Goal: Task Accomplishment & Management: Complete application form

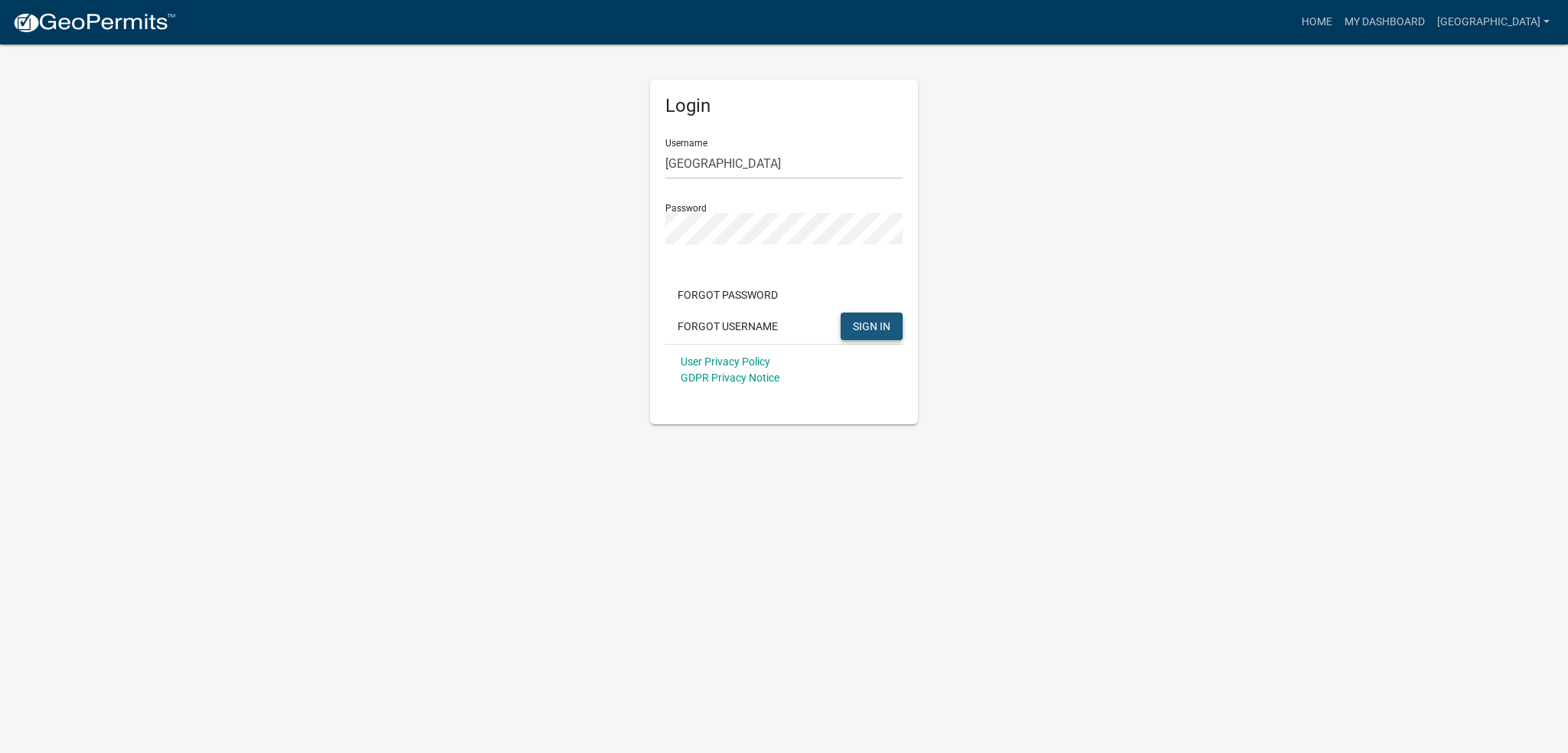
click at [864, 321] on span "SIGN IN" at bounding box center [872, 325] width 38 height 12
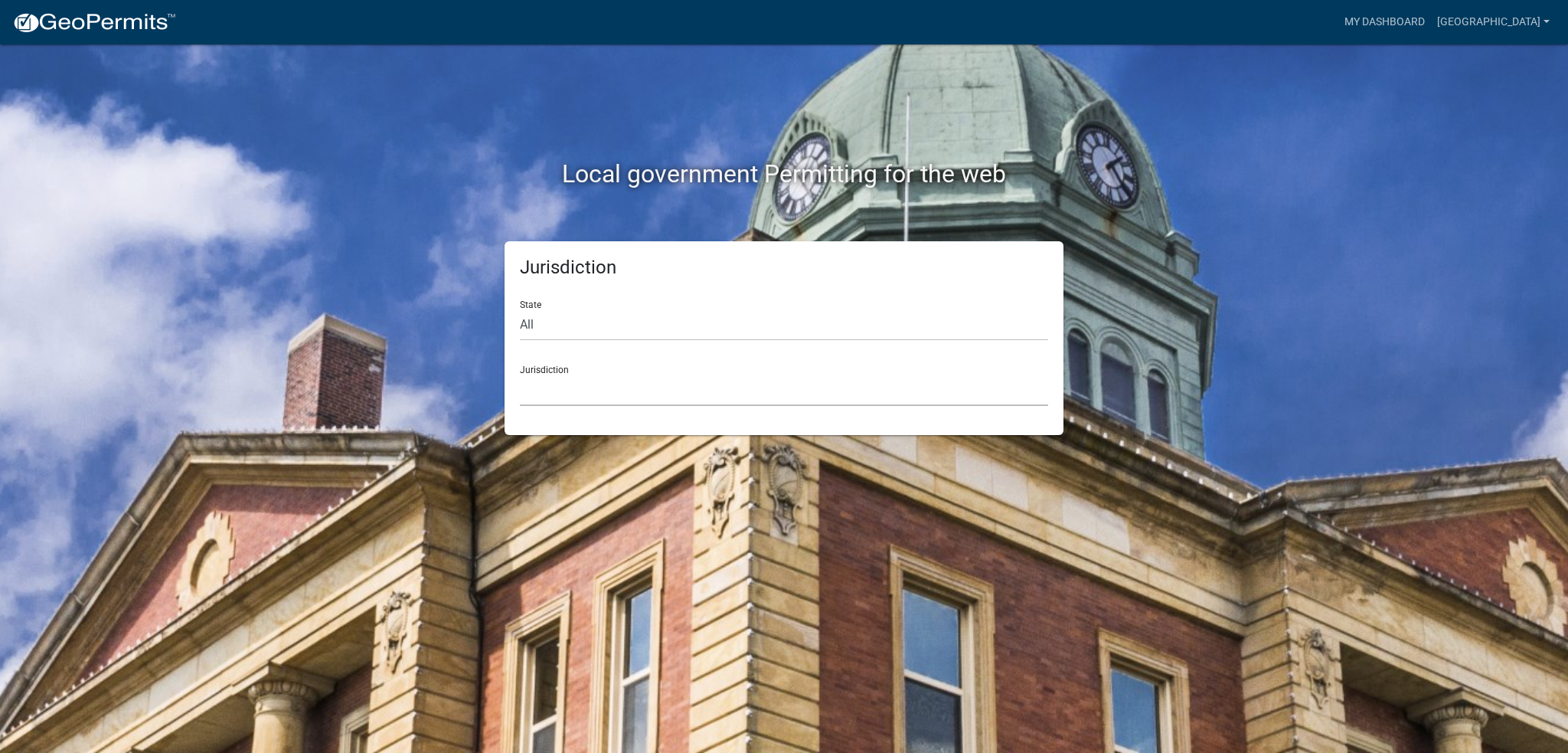
click at [547, 381] on select "[GEOGRAPHIC_DATA], [US_STATE] City of [GEOGRAPHIC_DATA], [US_STATE] [GEOGRAPHIC…" at bounding box center [784, 390] width 528 height 31
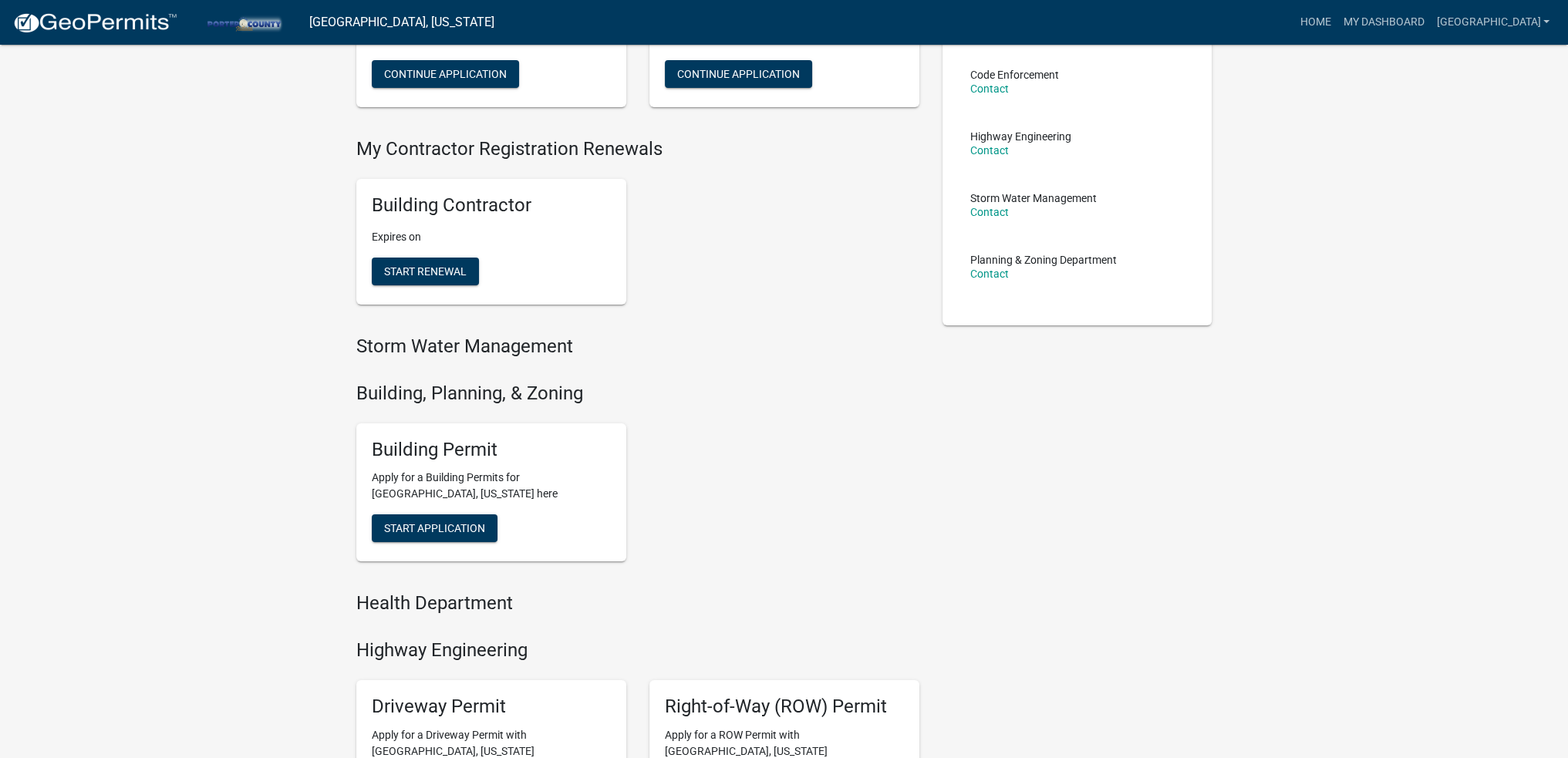
scroll to position [231, 0]
click at [464, 527] on span "Start Application" at bounding box center [435, 527] width 101 height 12
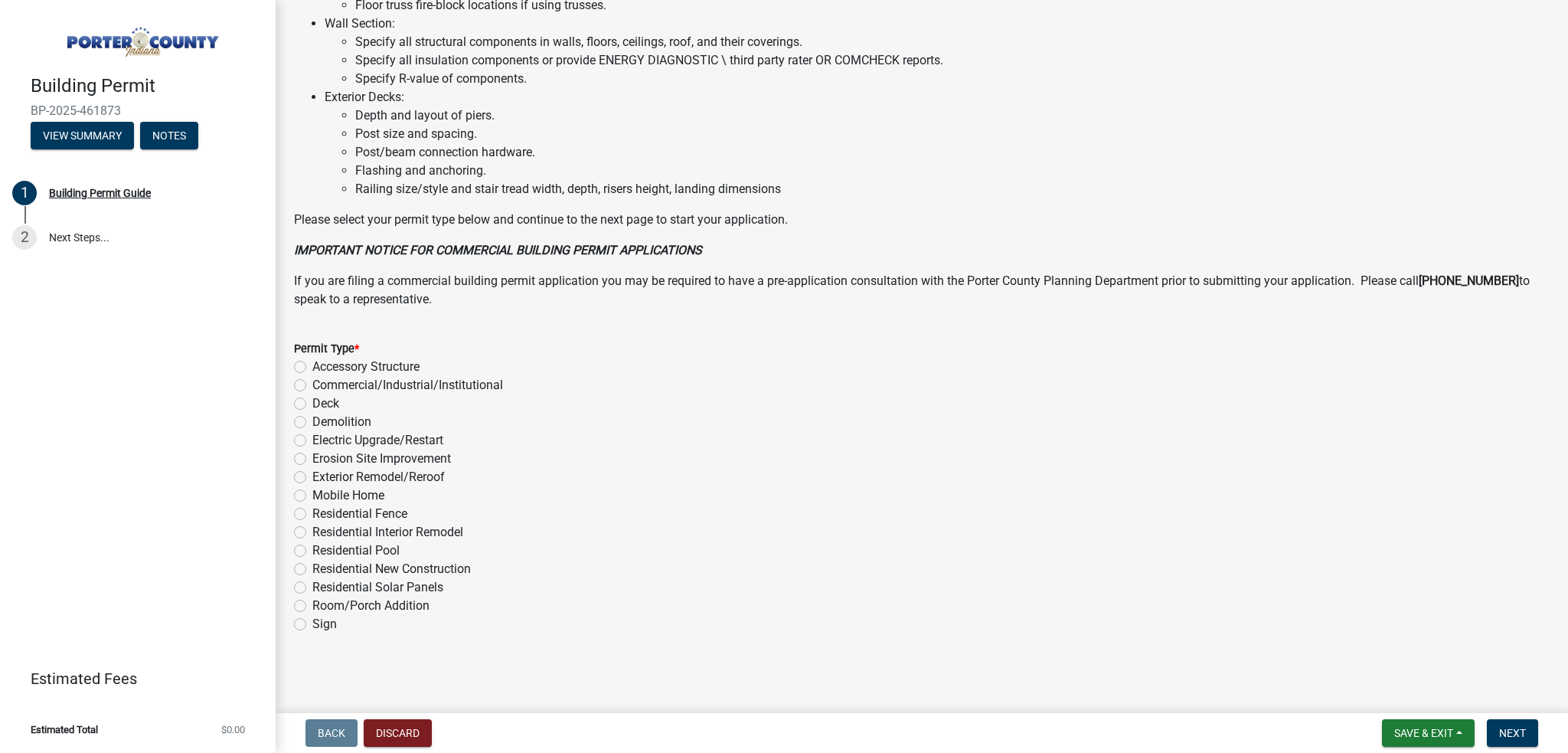
scroll to position [978, 0]
click at [312, 477] on label "Exterior Remodel/Reroof" at bounding box center [378, 477] width 132 height 18
click at [312, 477] on input "Exterior Remodel/Reroof" at bounding box center [317, 473] width 10 height 10
radio input "true"
click at [1522, 731] on span "Next" at bounding box center [1512, 732] width 27 height 12
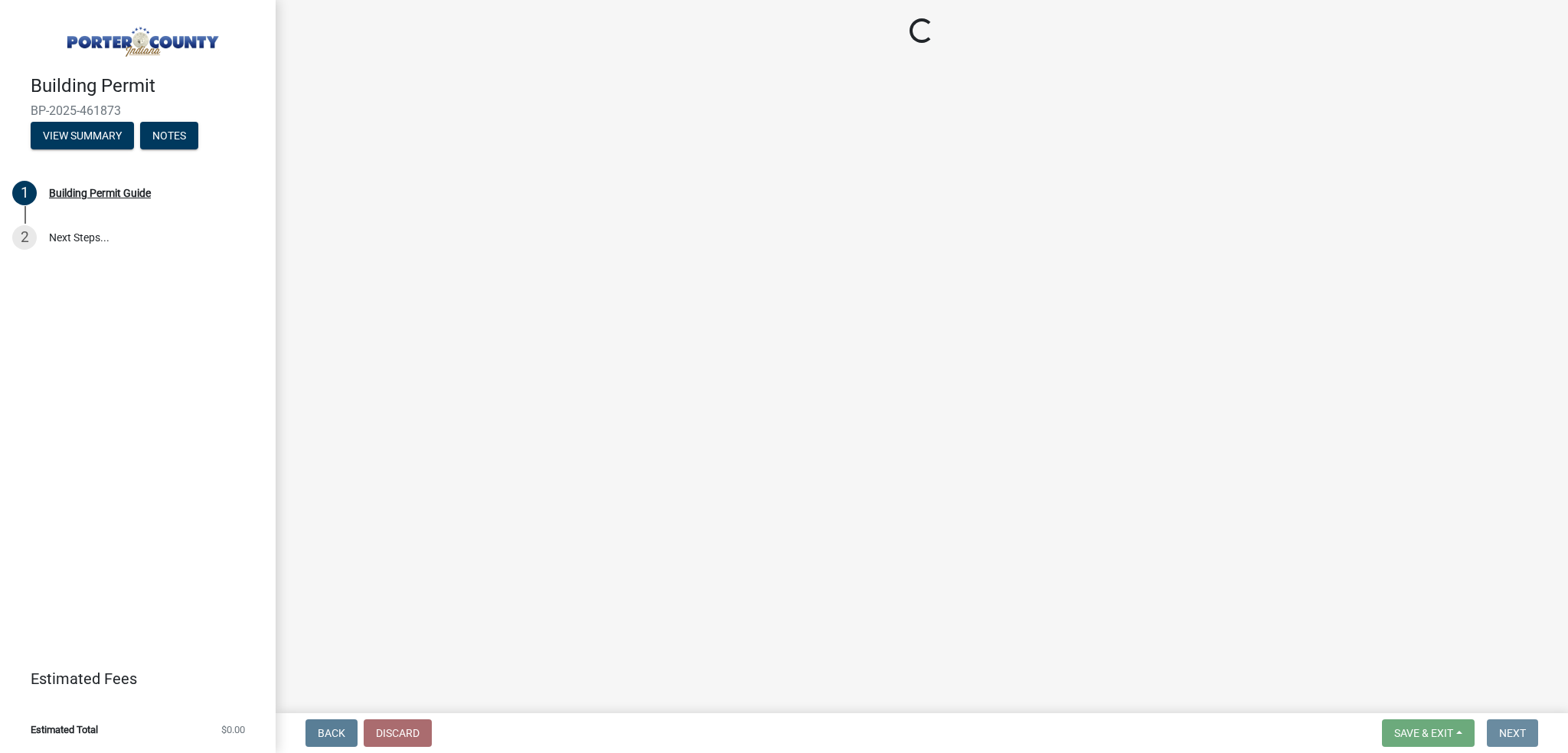
scroll to position [0, 0]
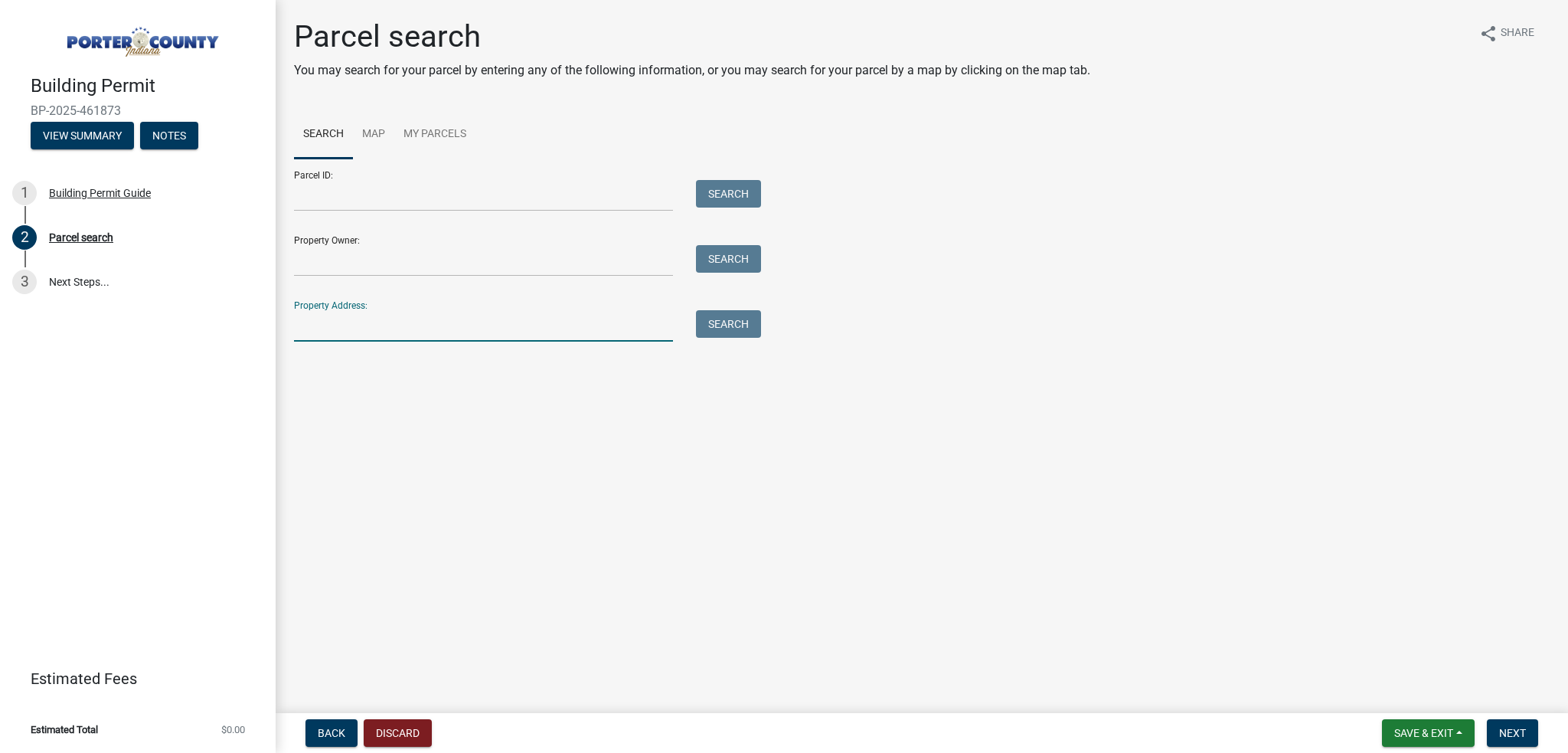
click at [307, 327] on input "Property Address:" at bounding box center [483, 326] width 379 height 31
paste input "[STREET_ADDRESS]"
drag, startPoint x: 568, startPoint y: 330, endPoint x: 419, endPoint y: 327, distance: 149.0
click at [419, 327] on input "[STREET_ADDRESS]" at bounding box center [483, 326] width 379 height 31
type input "[STREET_ADDRESS]"
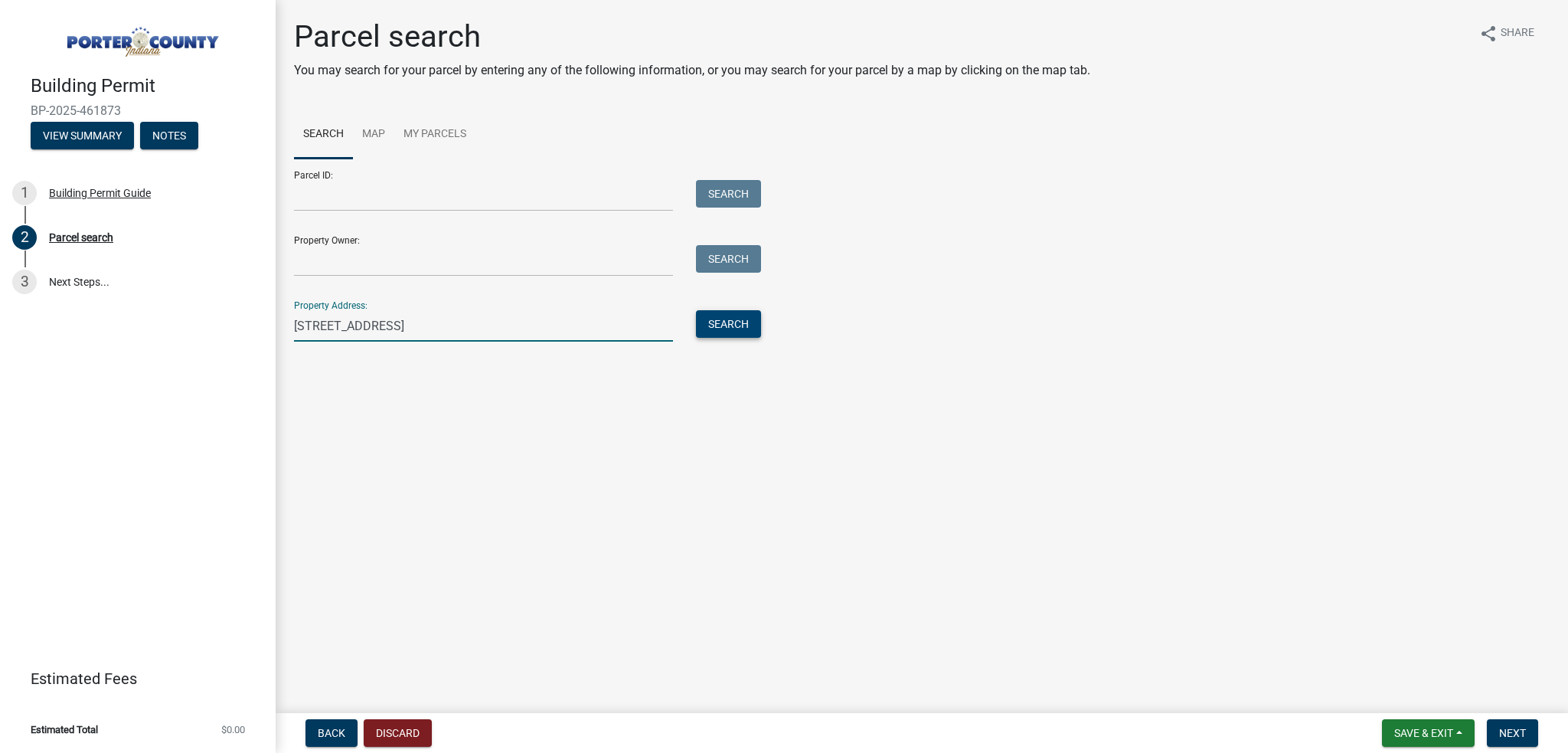
click at [740, 333] on button "Search" at bounding box center [728, 324] width 65 height 28
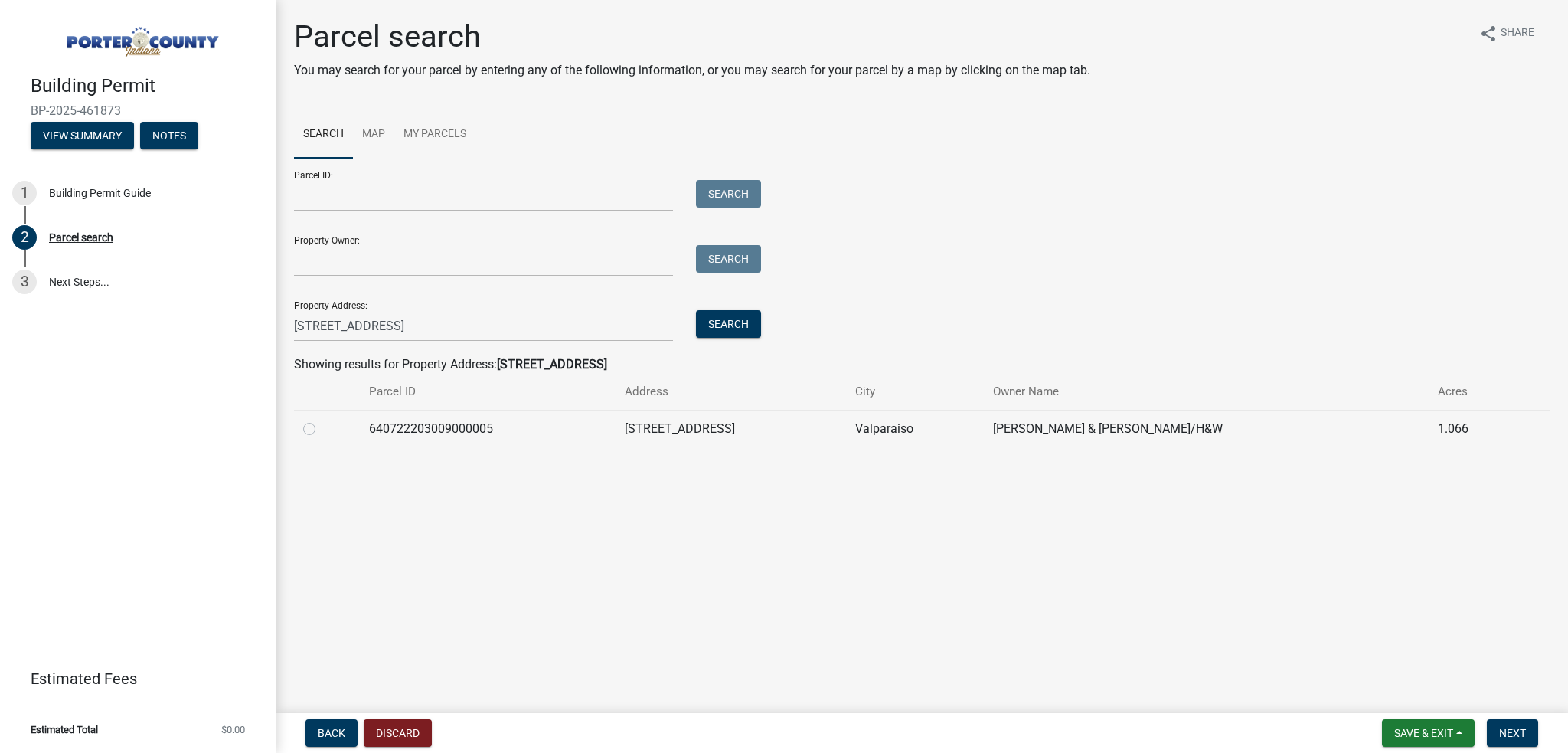
click at [321, 419] on label at bounding box center [321, 419] width 0 height 0
click at [321, 430] on input "radio" at bounding box center [326, 424] width 10 height 10
radio input "true"
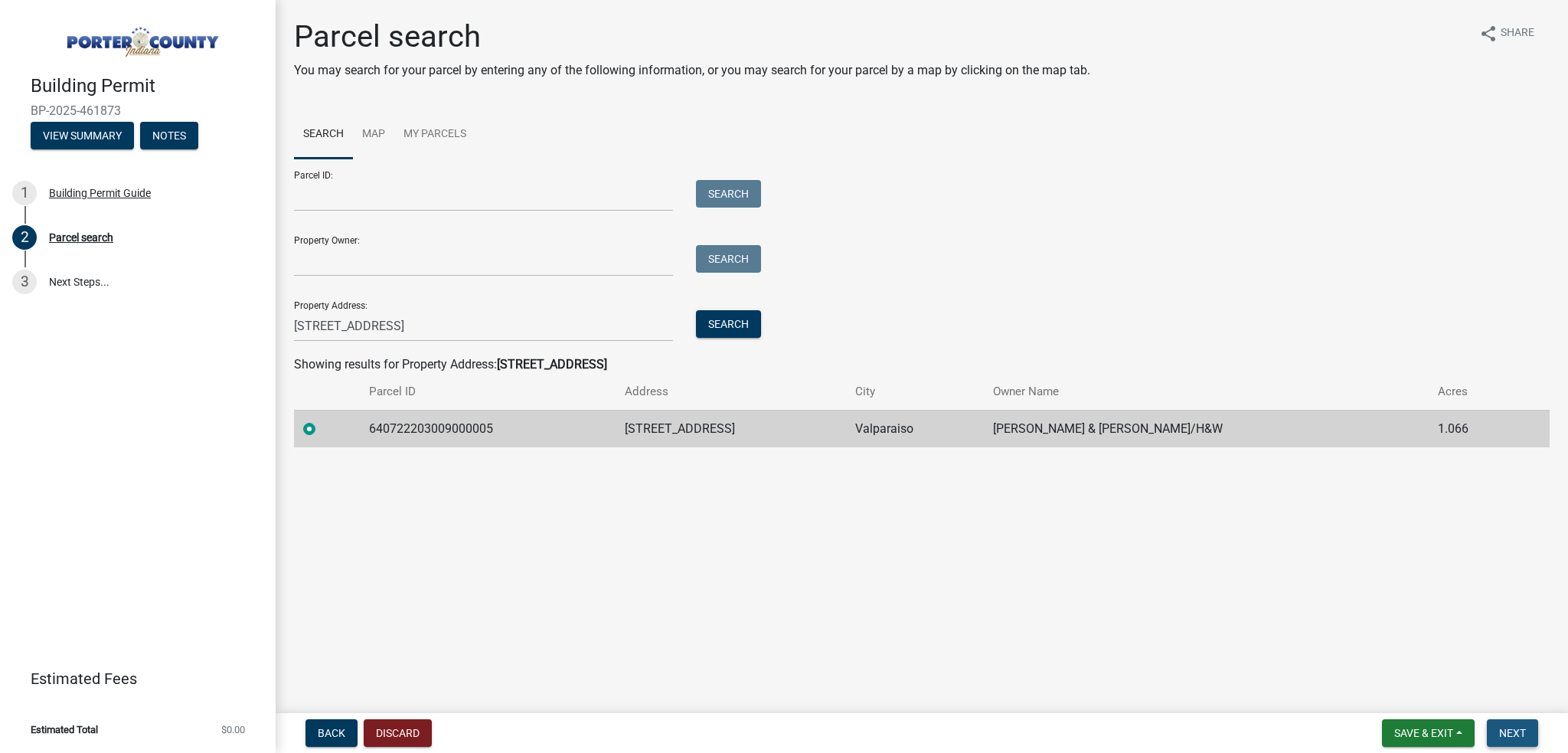
click at [1510, 728] on span "Next" at bounding box center [1512, 732] width 27 height 12
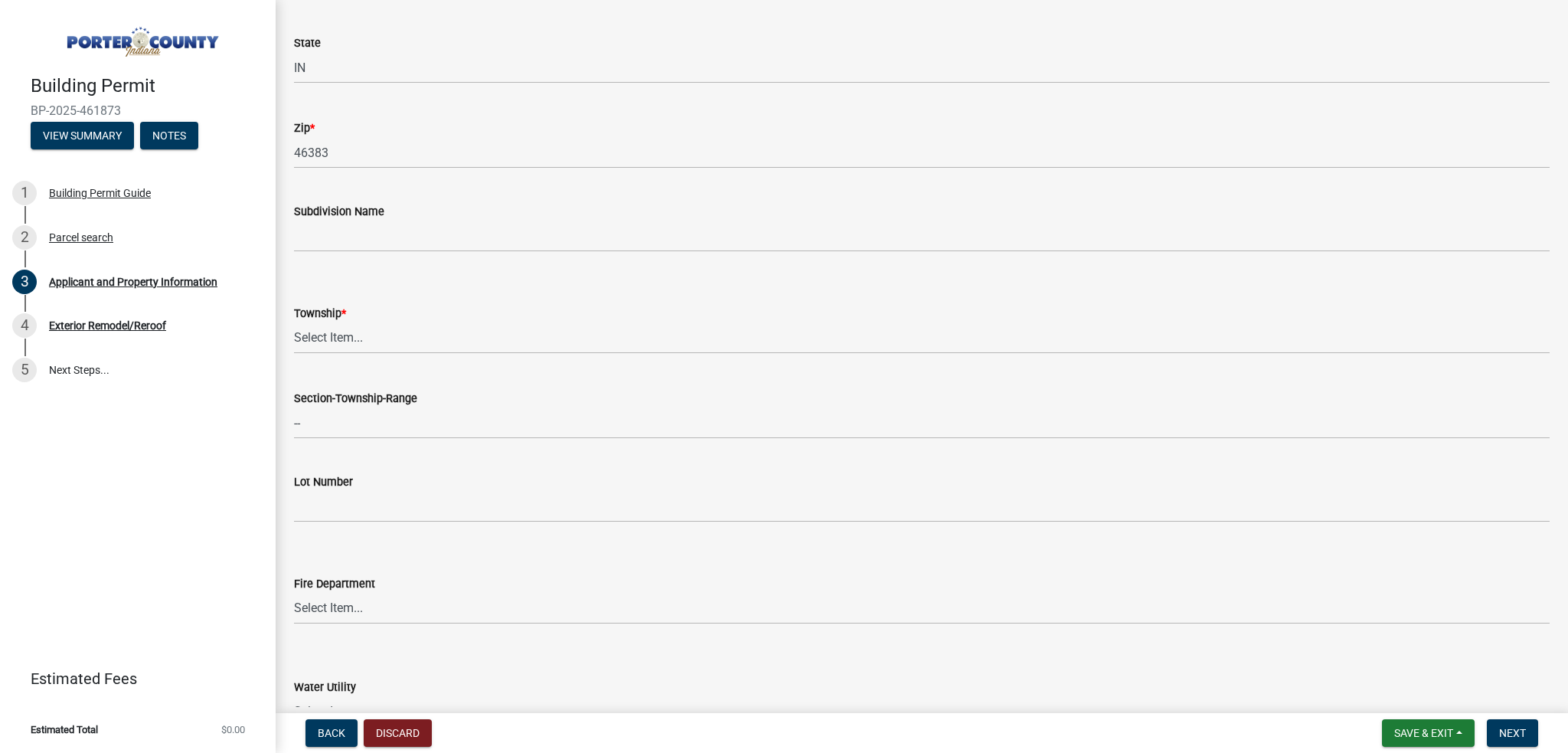
scroll to position [460, 0]
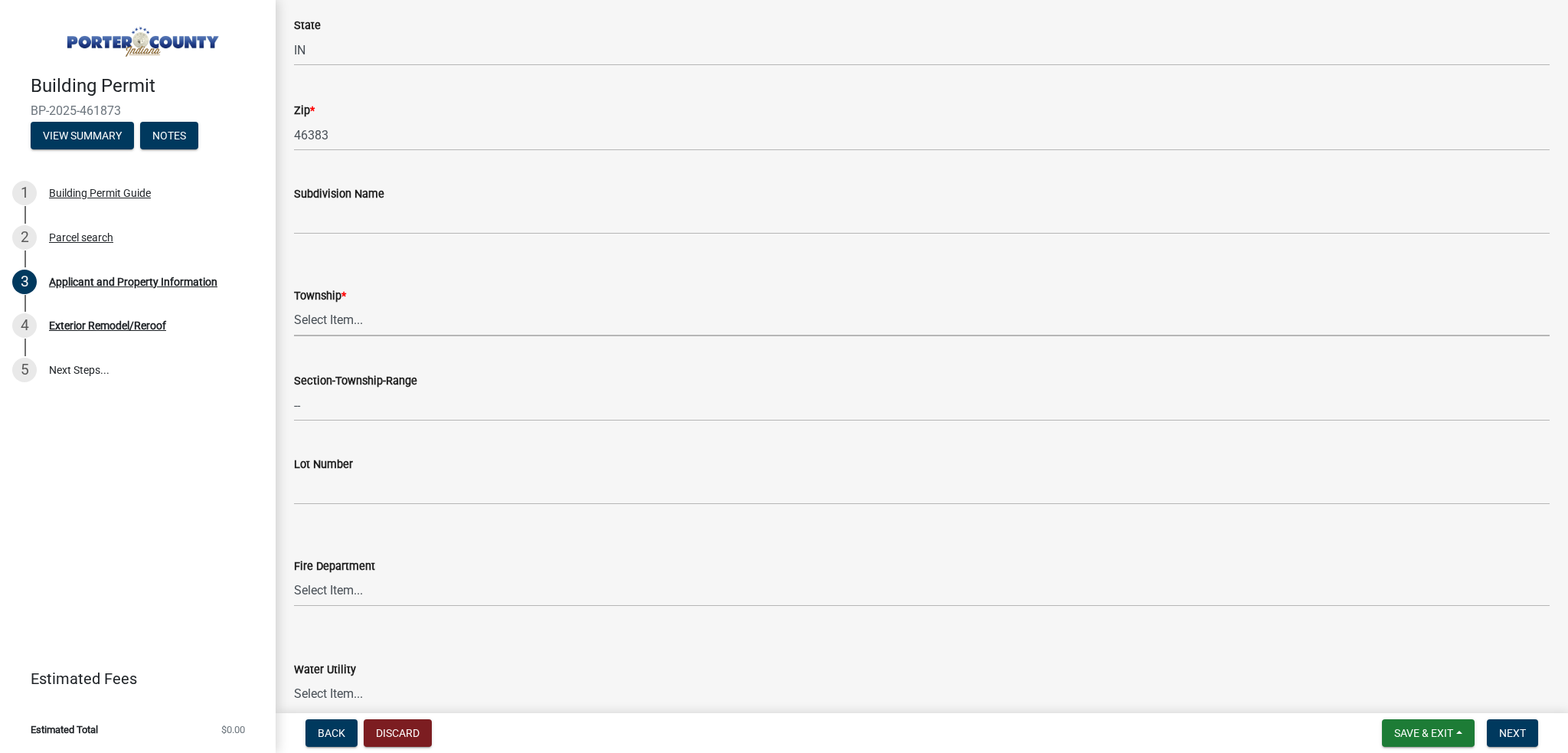
click at [345, 318] on select "Select Item... [PERSON_NAME][GEOGRAPHIC_DATA] [PERSON_NAME][GEOGRAPHIC_DATA] [G…" at bounding box center [922, 321] width 1256 height 31
click at [294, 305] on select "Select Item... [PERSON_NAME][GEOGRAPHIC_DATA] [PERSON_NAME][GEOGRAPHIC_DATA] [G…" at bounding box center [922, 321] width 1256 height 31
select select "3d0e3105-d46a-462c-9cf4-b32453f427e3"
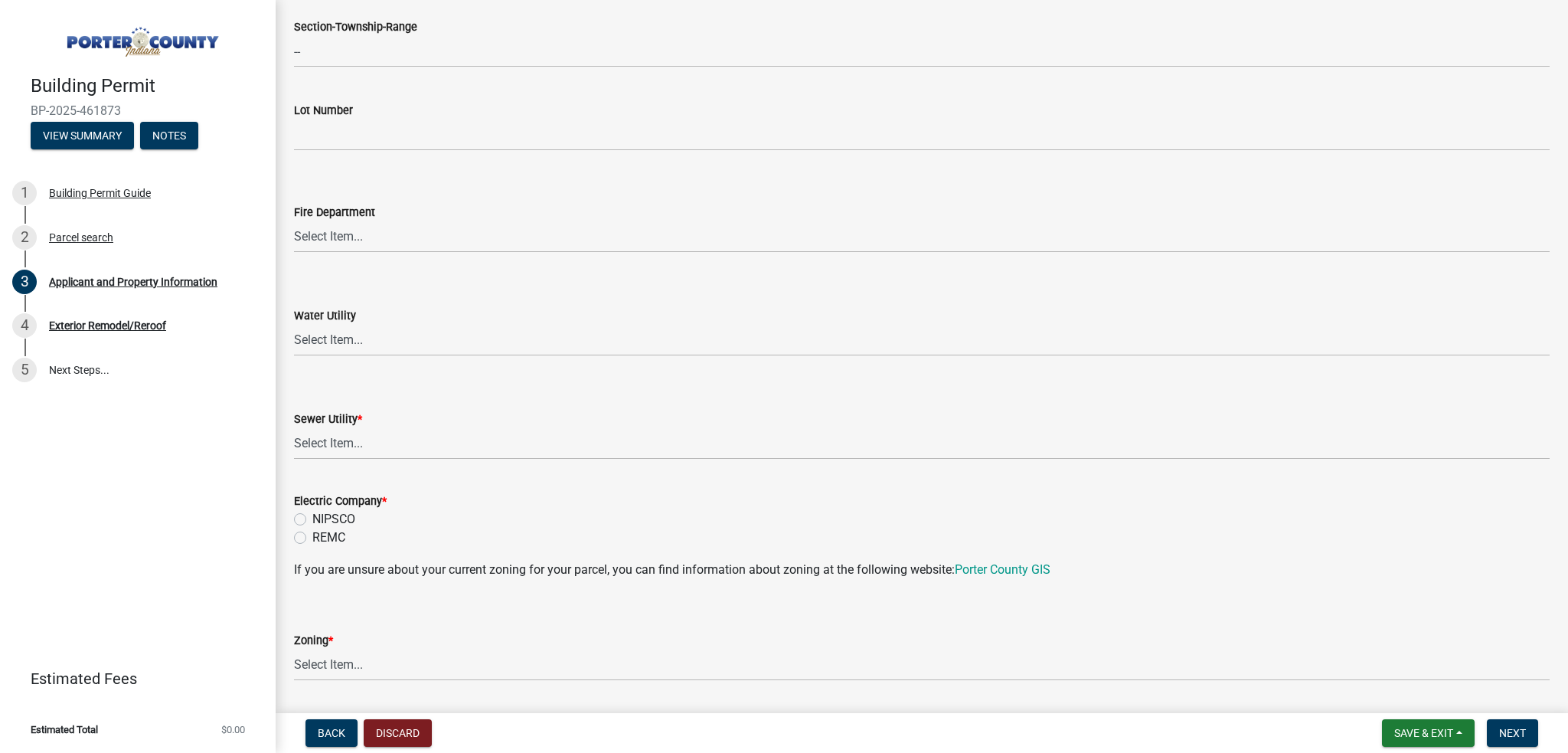
scroll to position [843, 0]
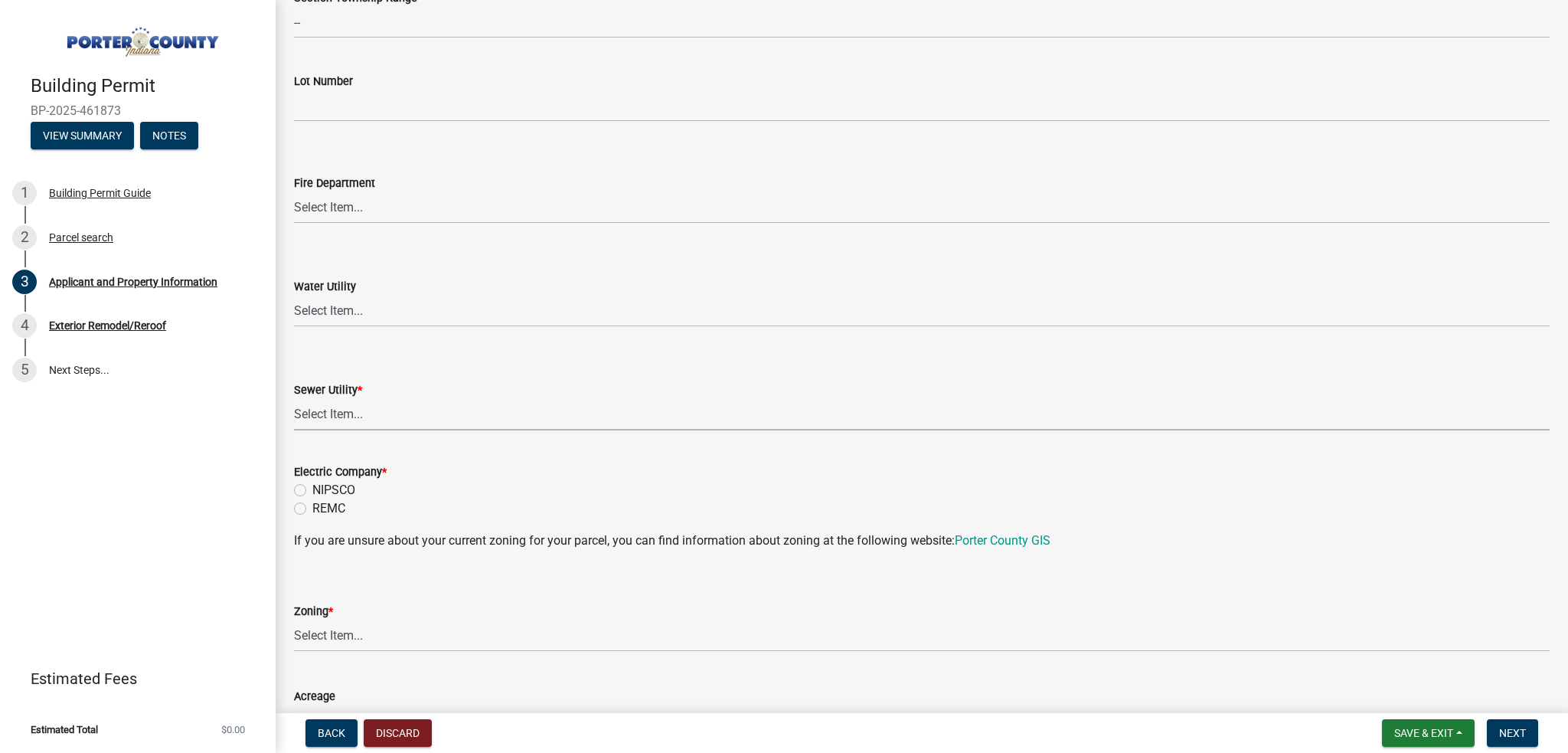
click at [346, 416] on select "Select Item... Aqua [US_STATE] Inc Damon Run Falling Waters Lake Eliza - LEACD …" at bounding box center [922, 414] width 1256 height 31
click at [294, 399] on select "Select Item... Aqua [US_STATE] Inc Damon Run Falling Waters Lake Eliza - LEACD …" at bounding box center [922, 414] width 1256 height 31
select select "ea6751d4-6bf7-4a16-89ee-f7801ab82aa1"
click at [319, 489] on label "NIPSCO" at bounding box center [334, 490] width 43 height 18
click at [319, 489] on input "NIPSCO" at bounding box center [317, 486] width 10 height 10
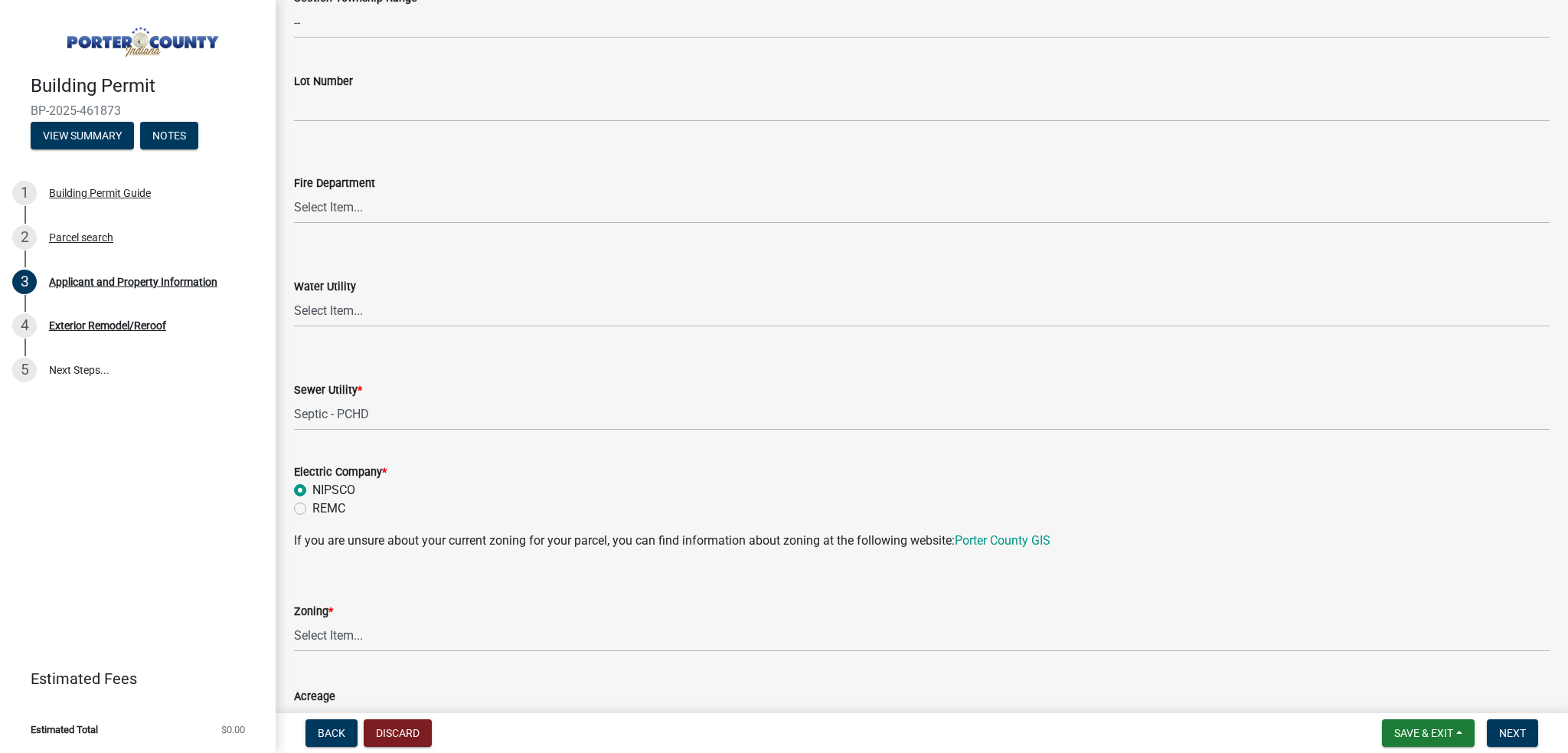
radio input "true"
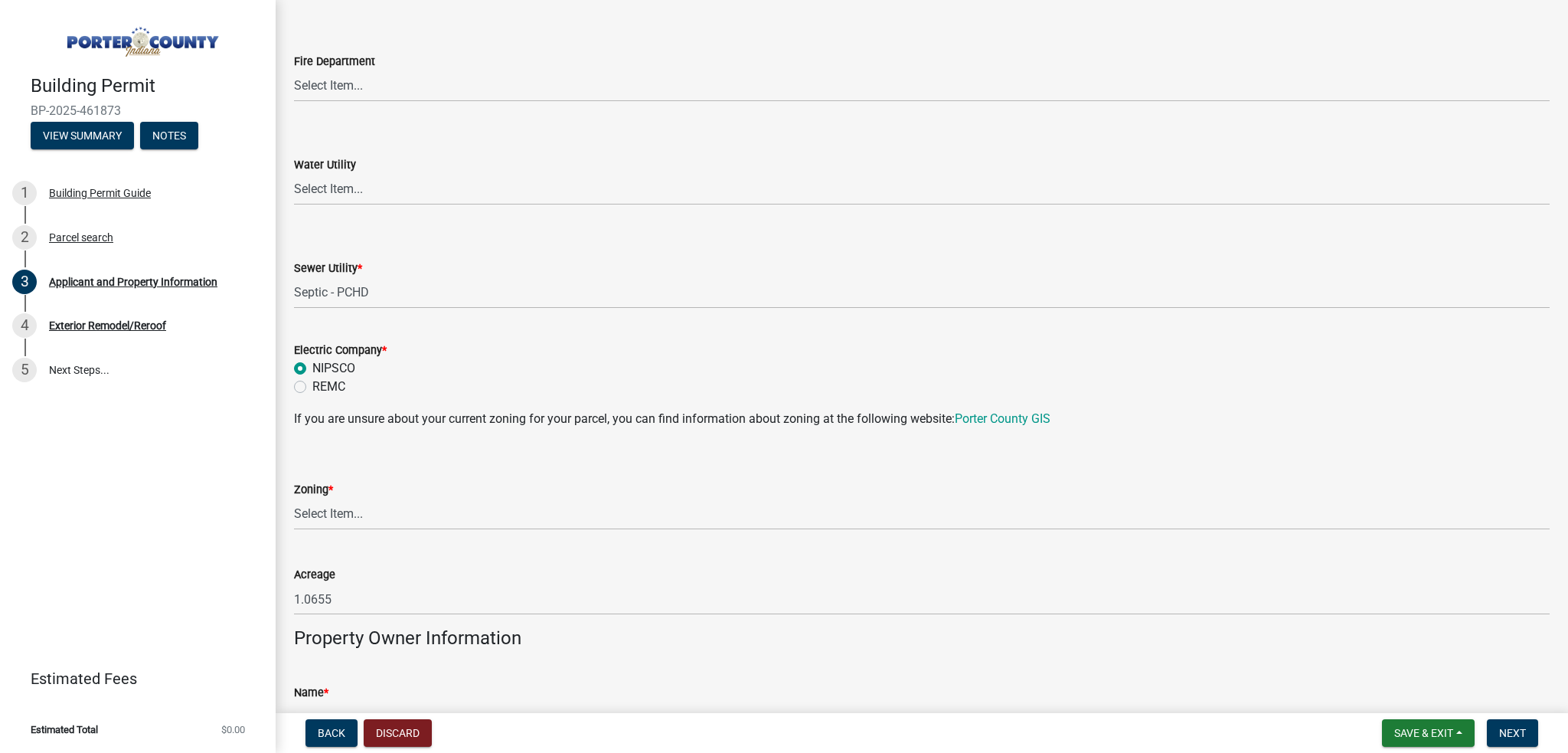
scroll to position [996, 0]
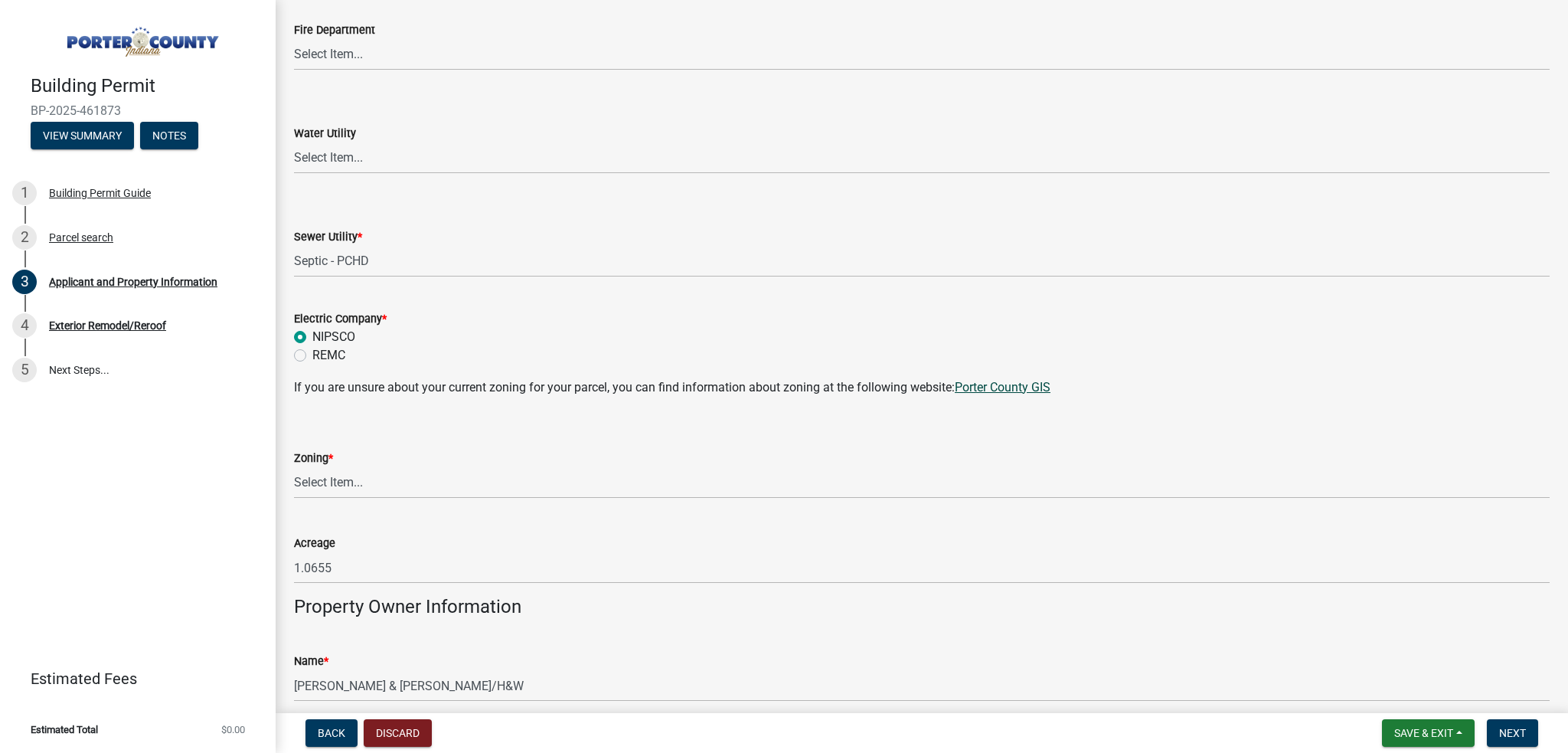
click at [989, 381] on link "Porter County GIS" at bounding box center [1003, 387] width 95 height 15
click at [343, 483] on select "Select Item... A1 A2 CH CM CN I1 I2 I3 IN MP OT P1 P2 PUD R1 R2 R3 R4 RL RR" at bounding box center [922, 483] width 1256 height 31
click at [294, 467] on select "Select Item... A1 A2 CH CM CN I1 I2 I3 IN MP OT P1 P2 PUD R1 R2 R3 R4 RL RR" at bounding box center [922, 483] width 1256 height 31
select select "92efe679-05f4-414a-9426-51627fba5de6"
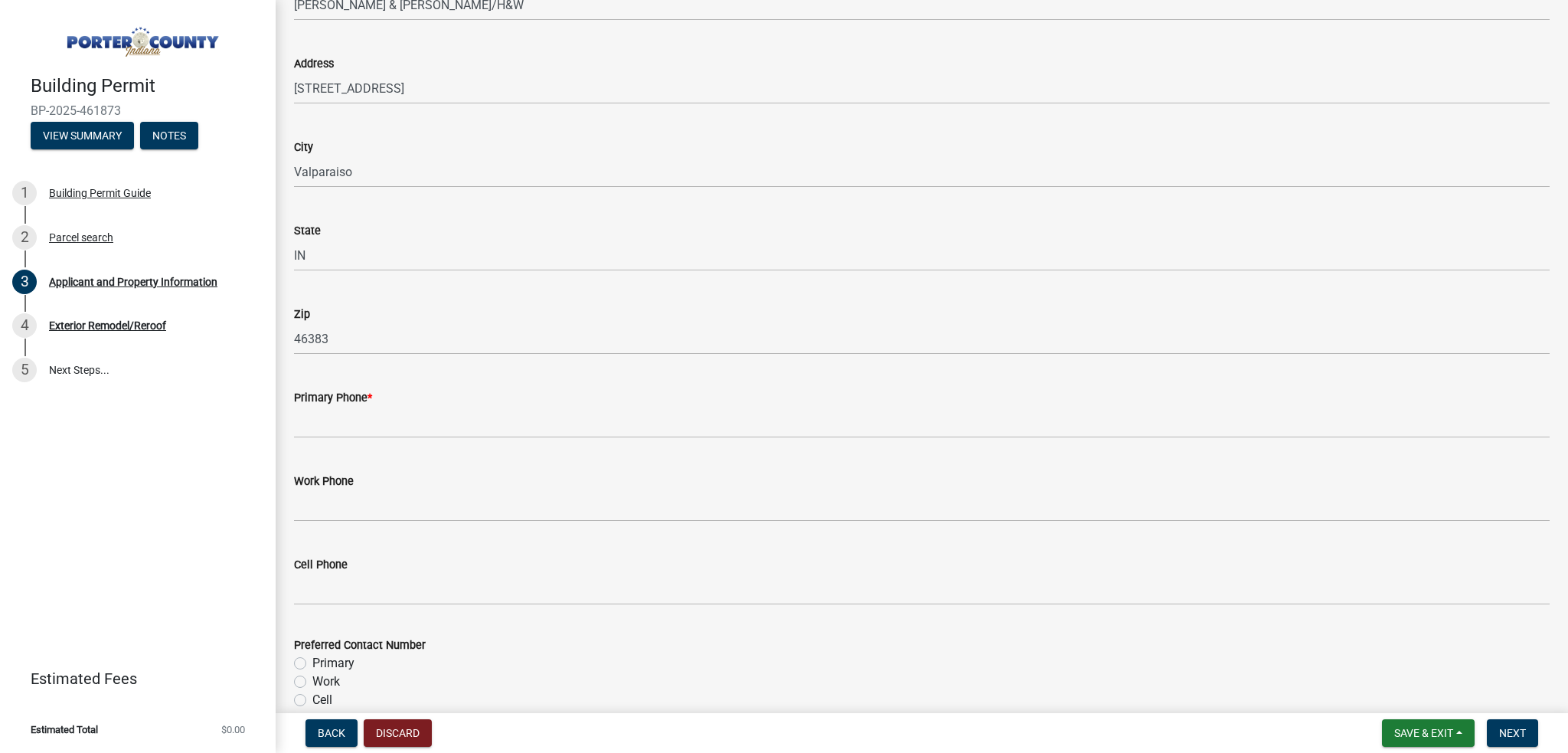
scroll to position [1684, 0]
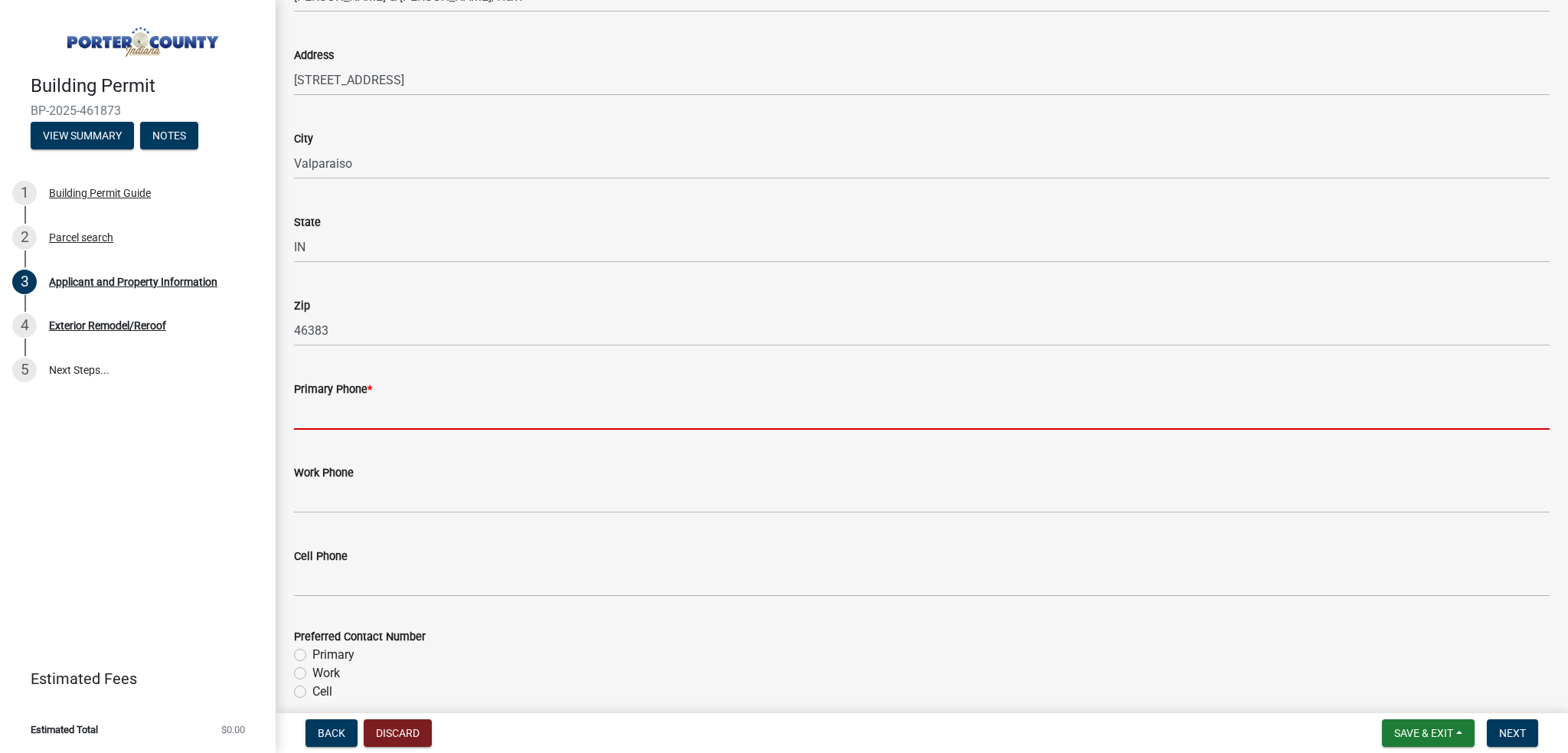
click at [364, 417] on input "Primary Phone *" at bounding box center [922, 413] width 1256 height 31
paste input "[PHONE_NUMBER]"
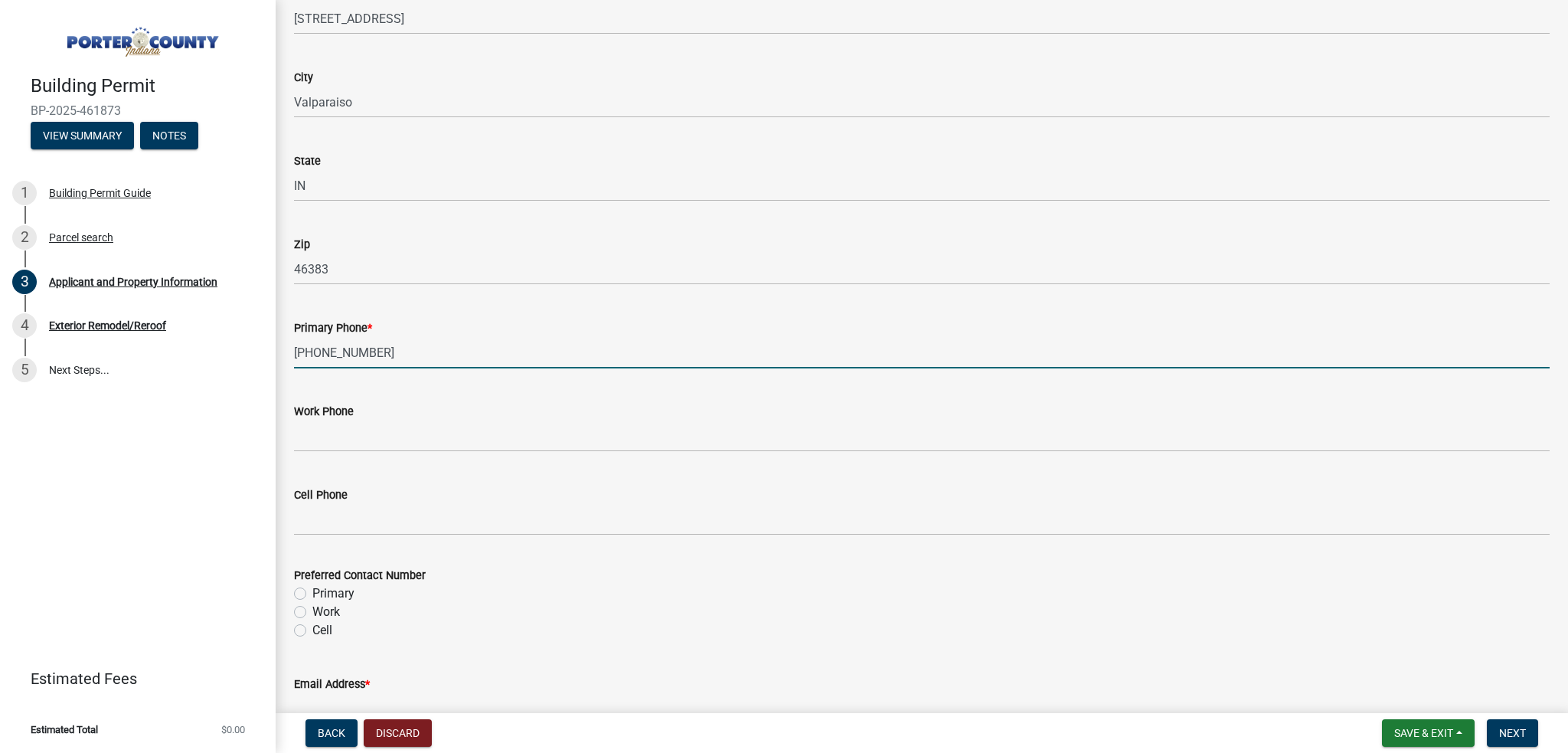
scroll to position [1915, 0]
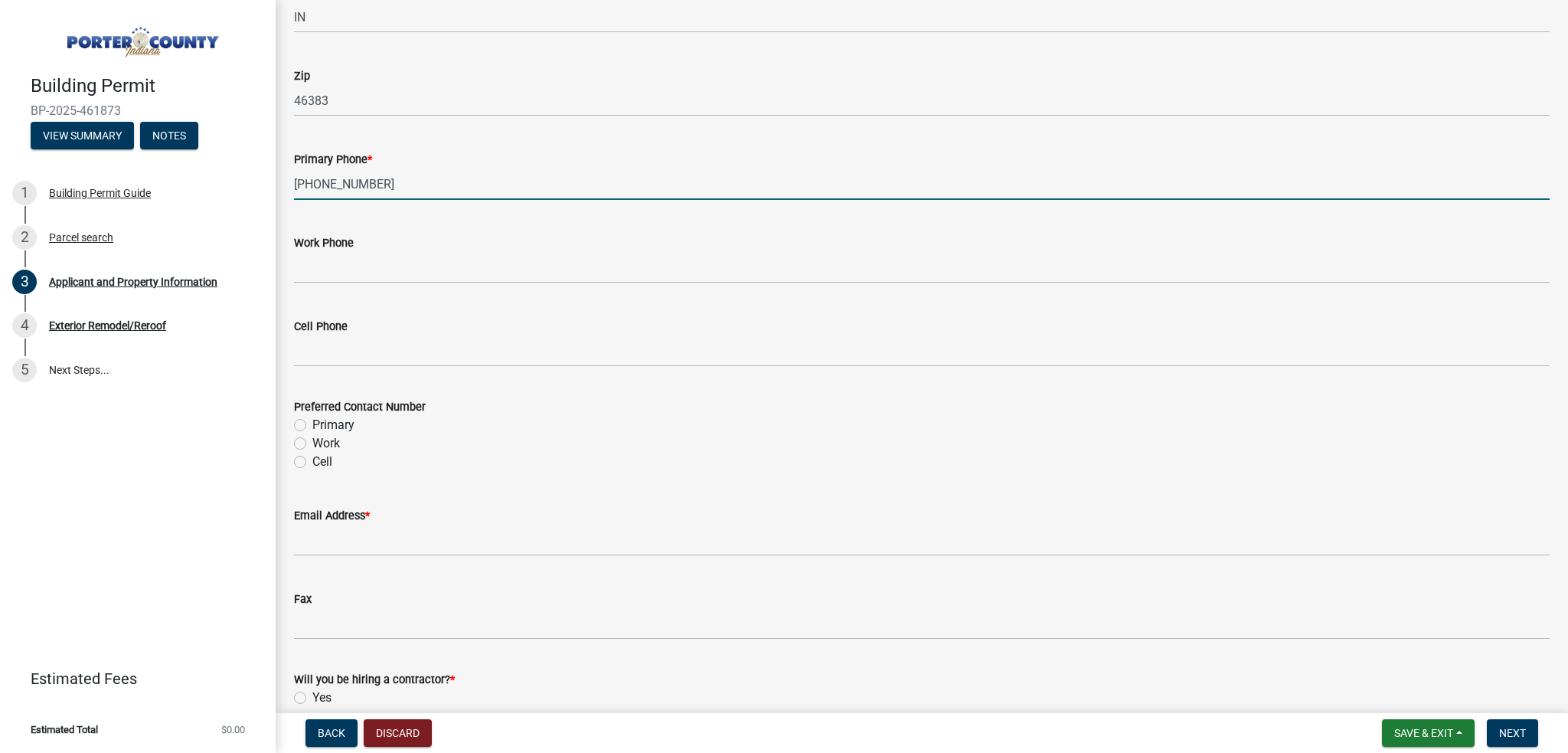
type input "[PHONE_NUMBER]"
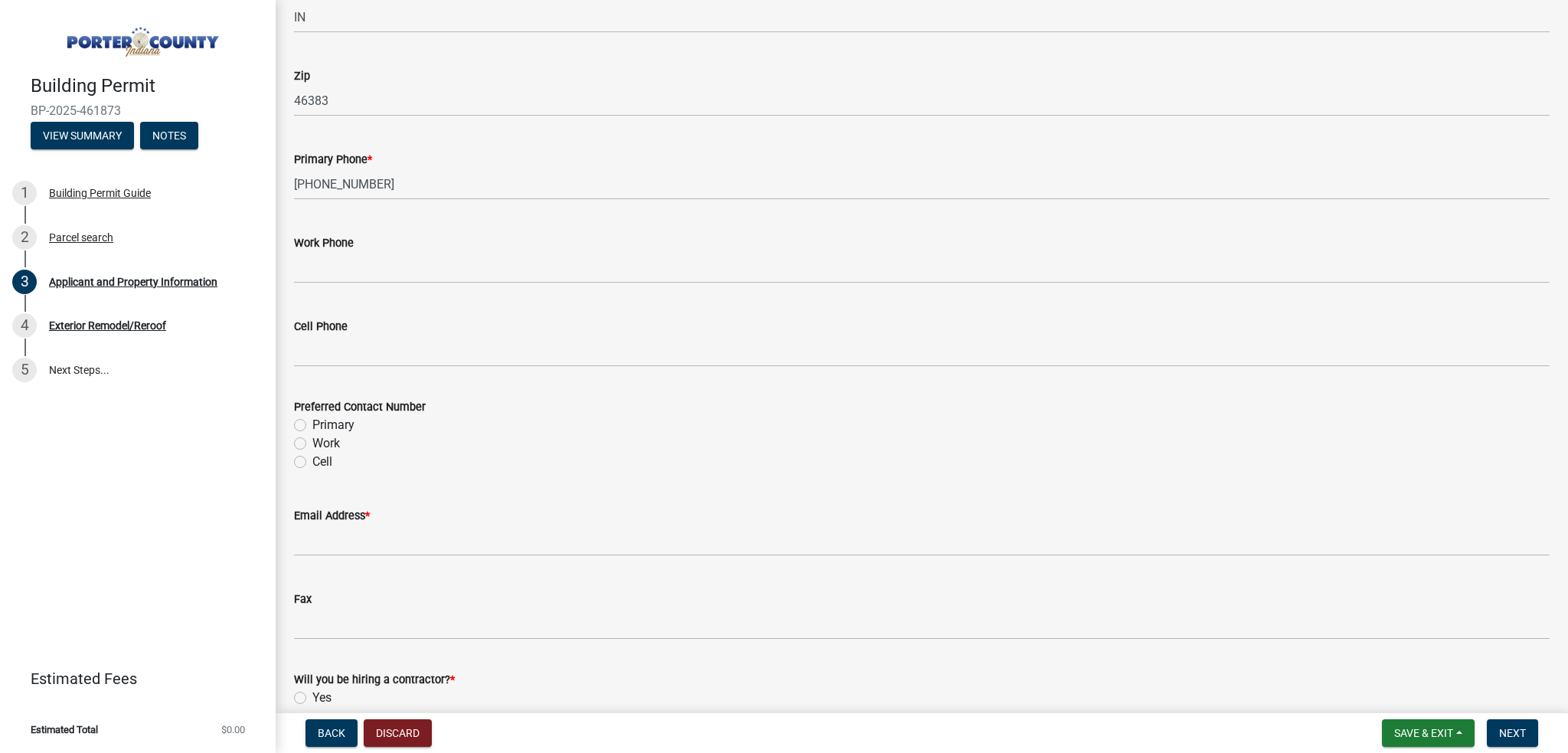
click at [332, 425] on label "Primary" at bounding box center [333, 425] width 42 height 18
click at [322, 425] on input "Primary" at bounding box center [317, 421] width 10 height 10
radio input "true"
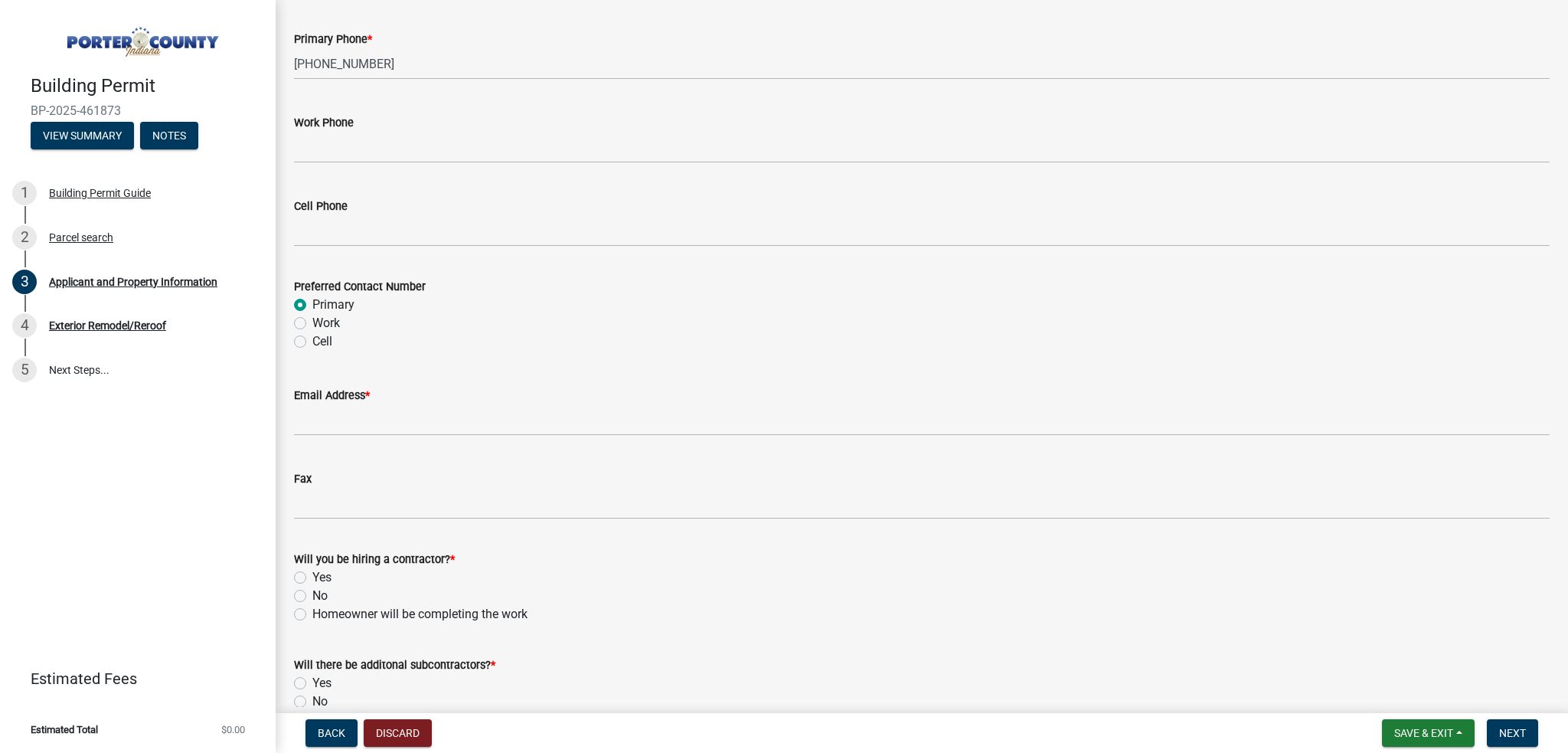
scroll to position [2067, 0]
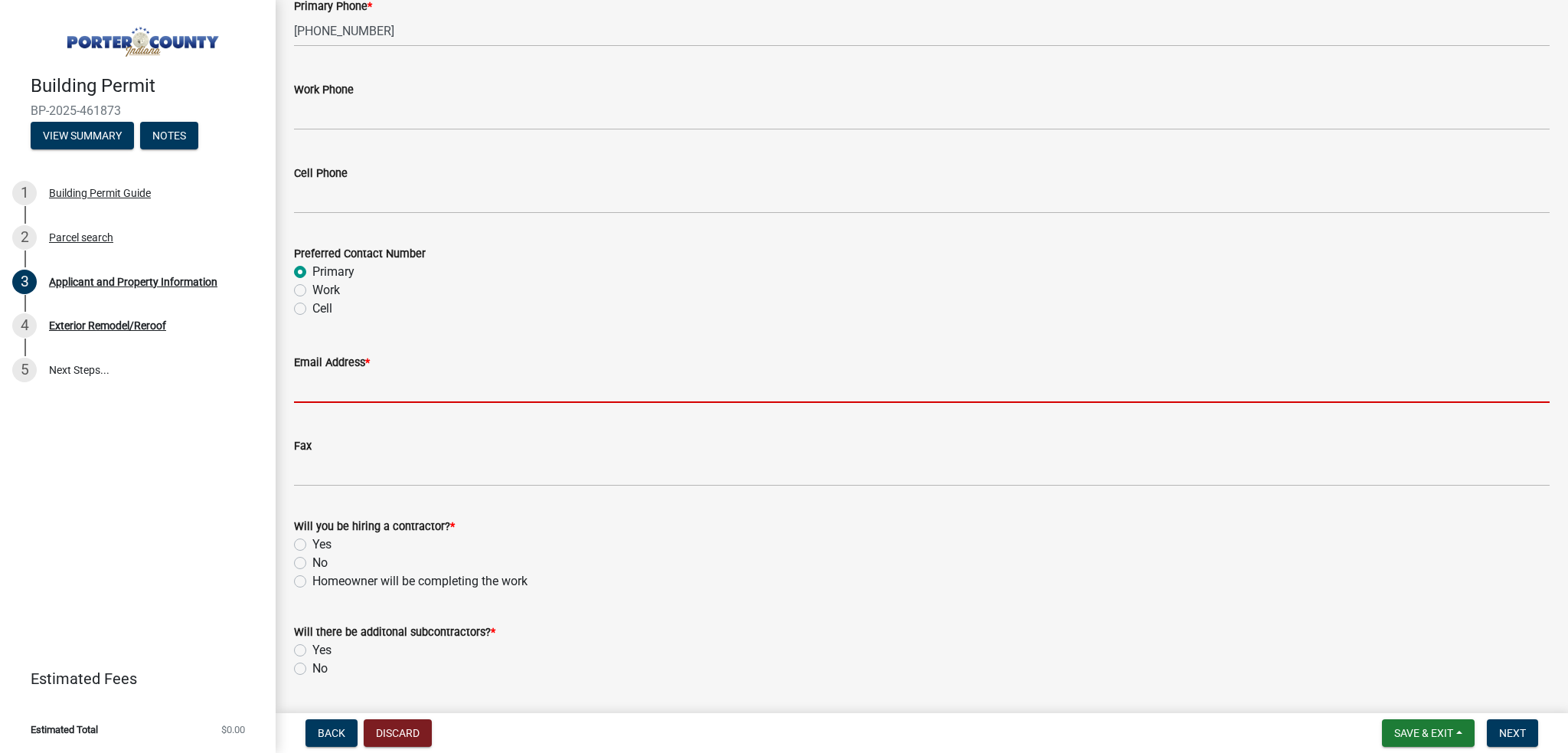
click at [336, 397] on input "Email Address *" at bounding box center [922, 387] width 1256 height 31
paste input "[PERSON_NAME][EMAIL_ADDRESS][DOMAIN_NAME]"
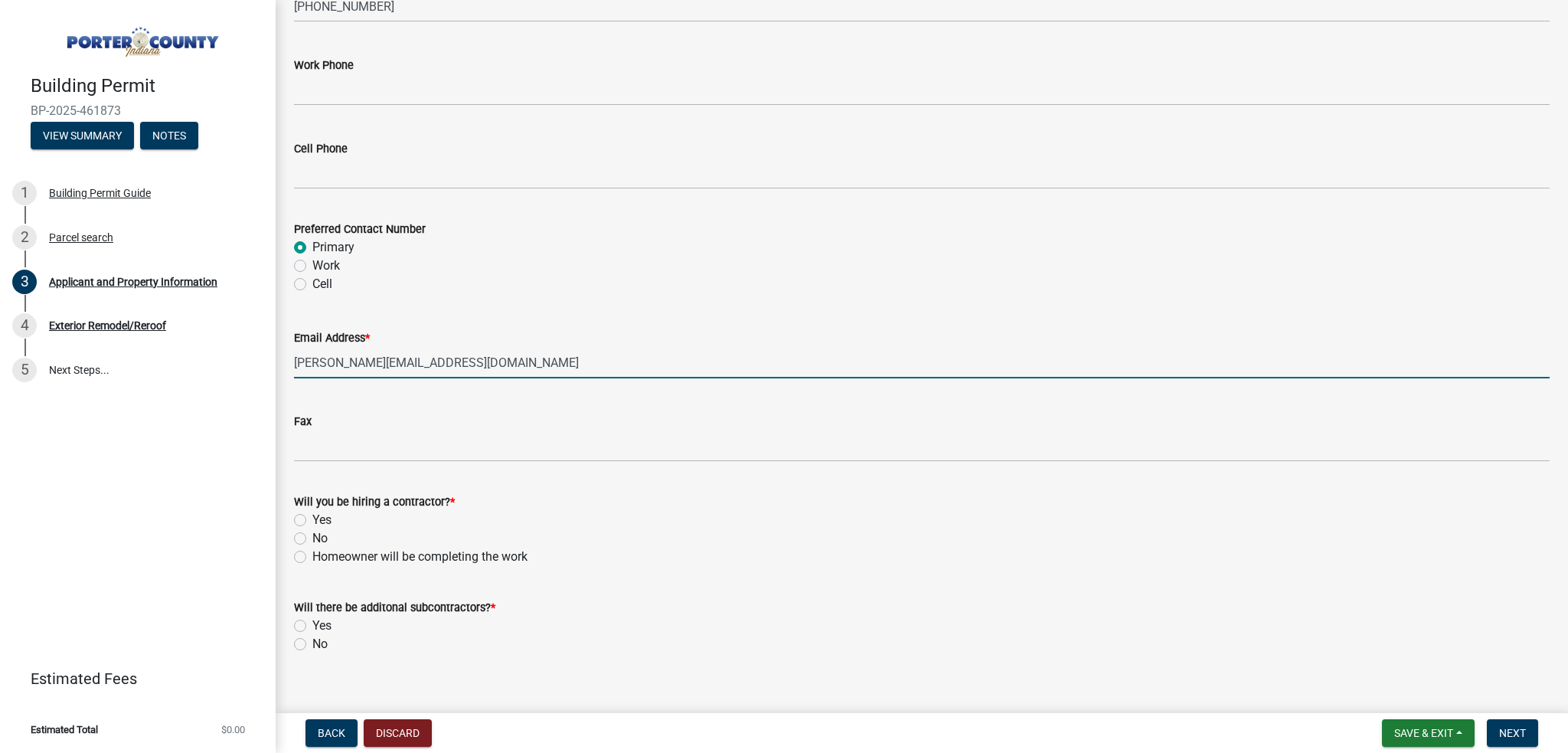
scroll to position [2111, 0]
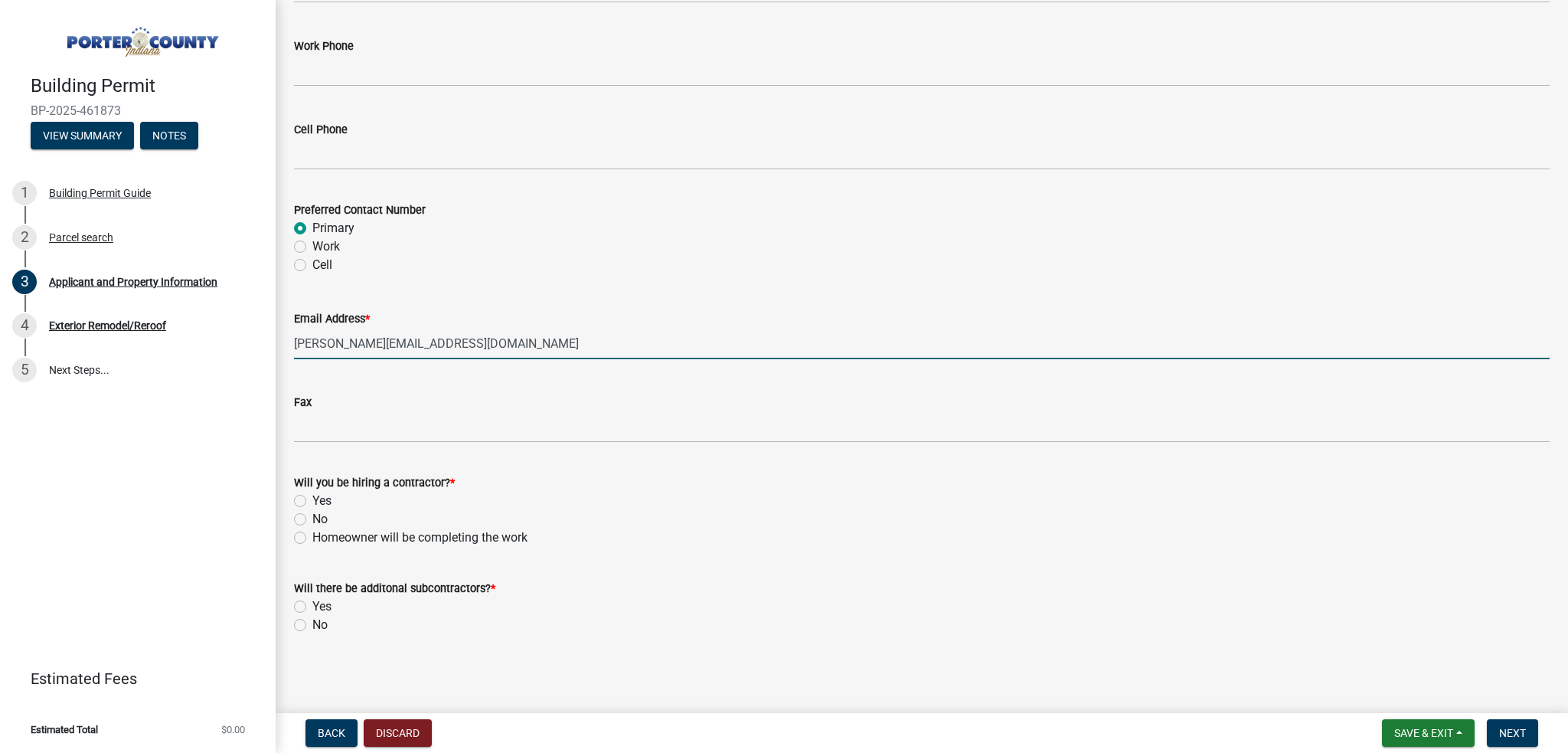
type input "[PERSON_NAME][EMAIL_ADDRESS][DOMAIN_NAME]"
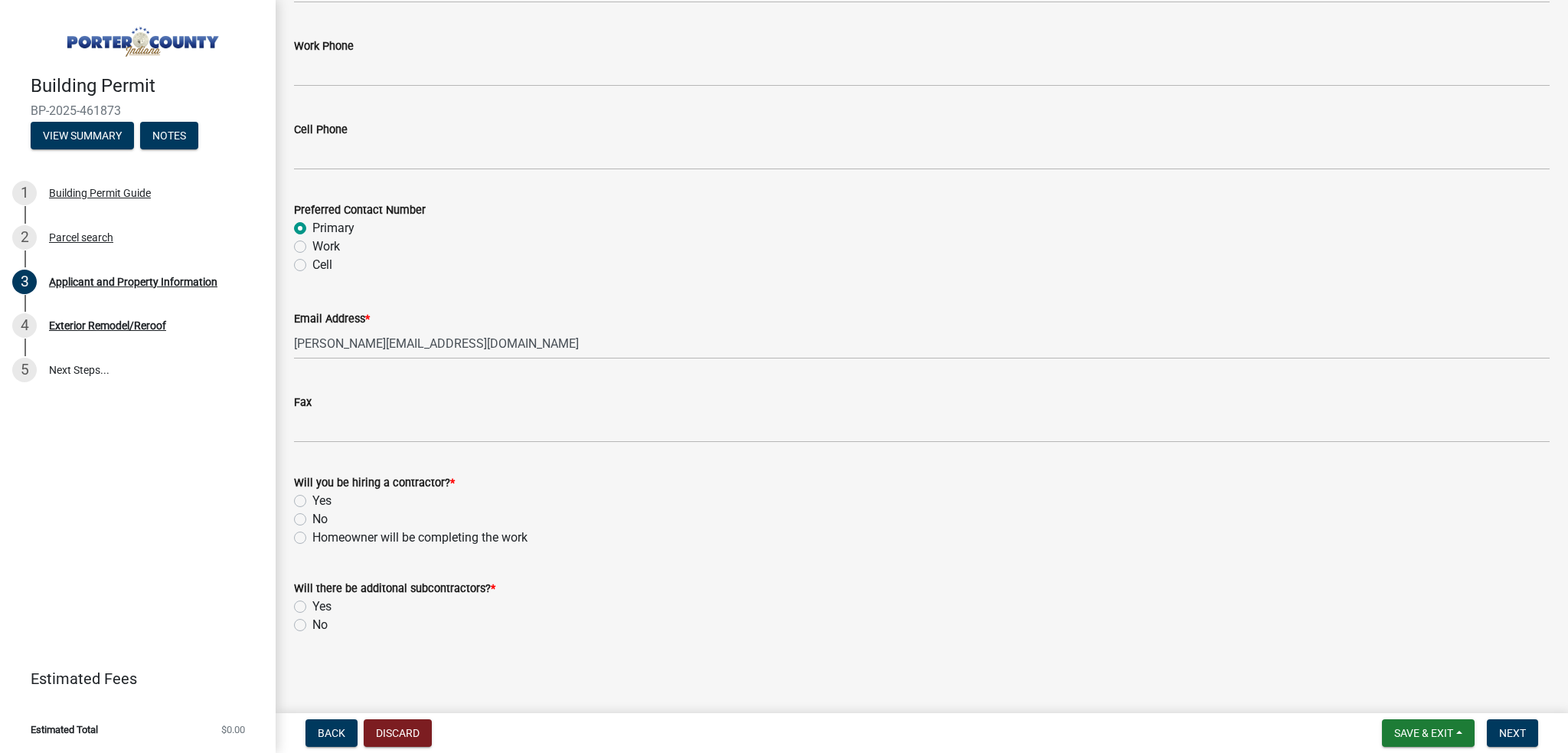
click at [324, 501] on label "Yes" at bounding box center [321, 501] width 19 height 18
click at [322, 501] on input "Yes" at bounding box center [317, 497] width 10 height 10
radio input "true"
click at [312, 626] on label "No" at bounding box center [320, 625] width 16 height 18
click at [312, 626] on input "No" at bounding box center [317, 621] width 10 height 10
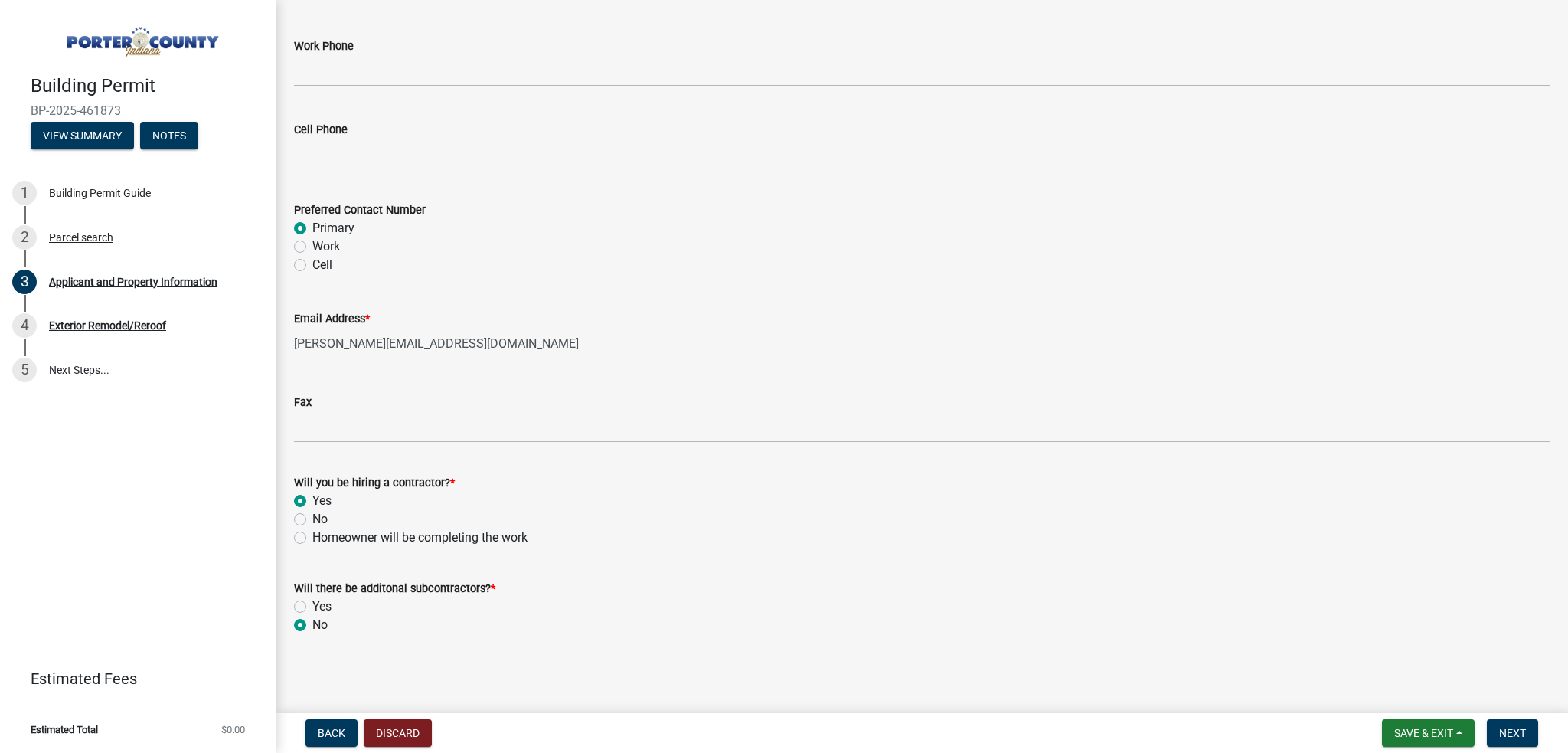
radio input "true"
click at [1520, 729] on span "Next" at bounding box center [1512, 732] width 27 height 12
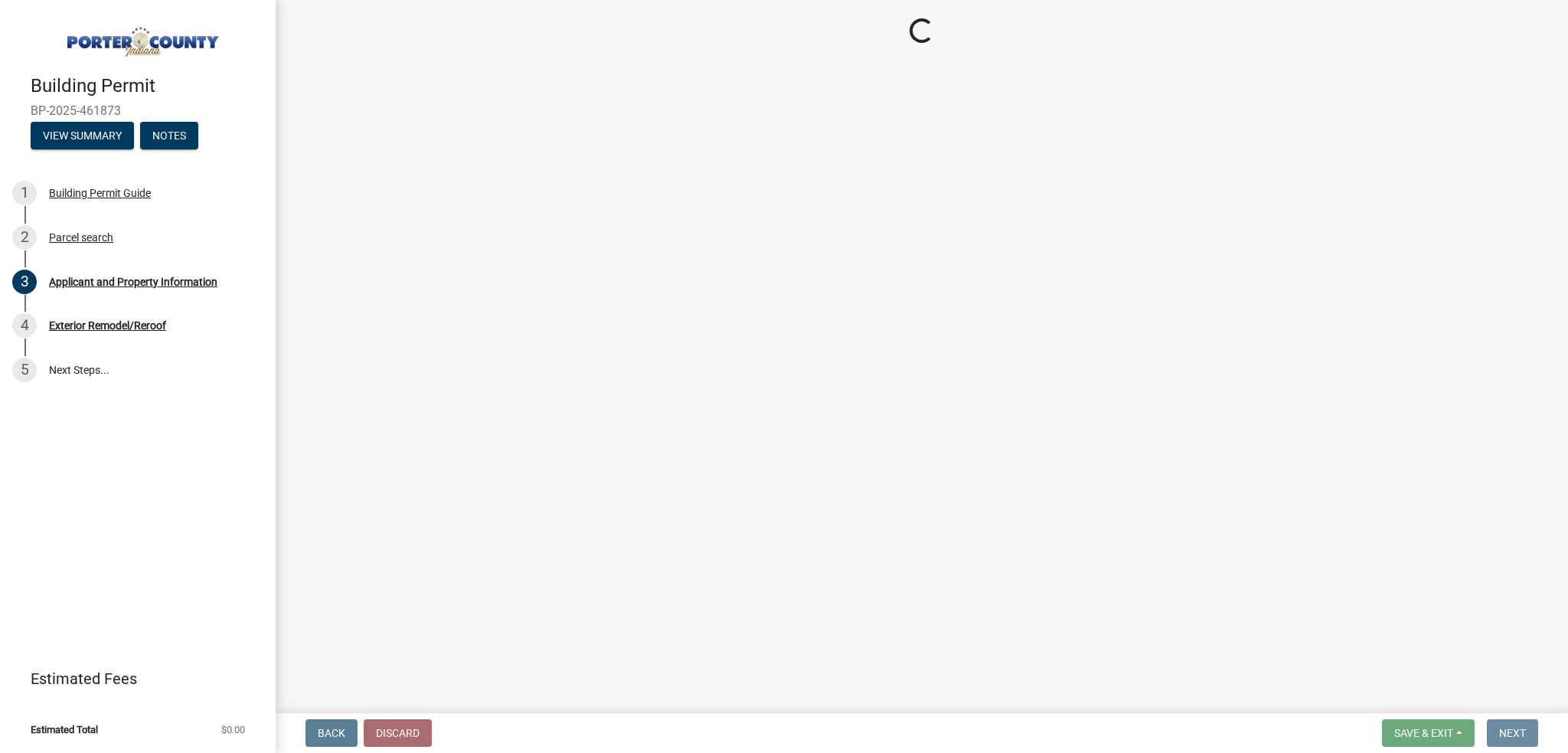
scroll to position [0, 0]
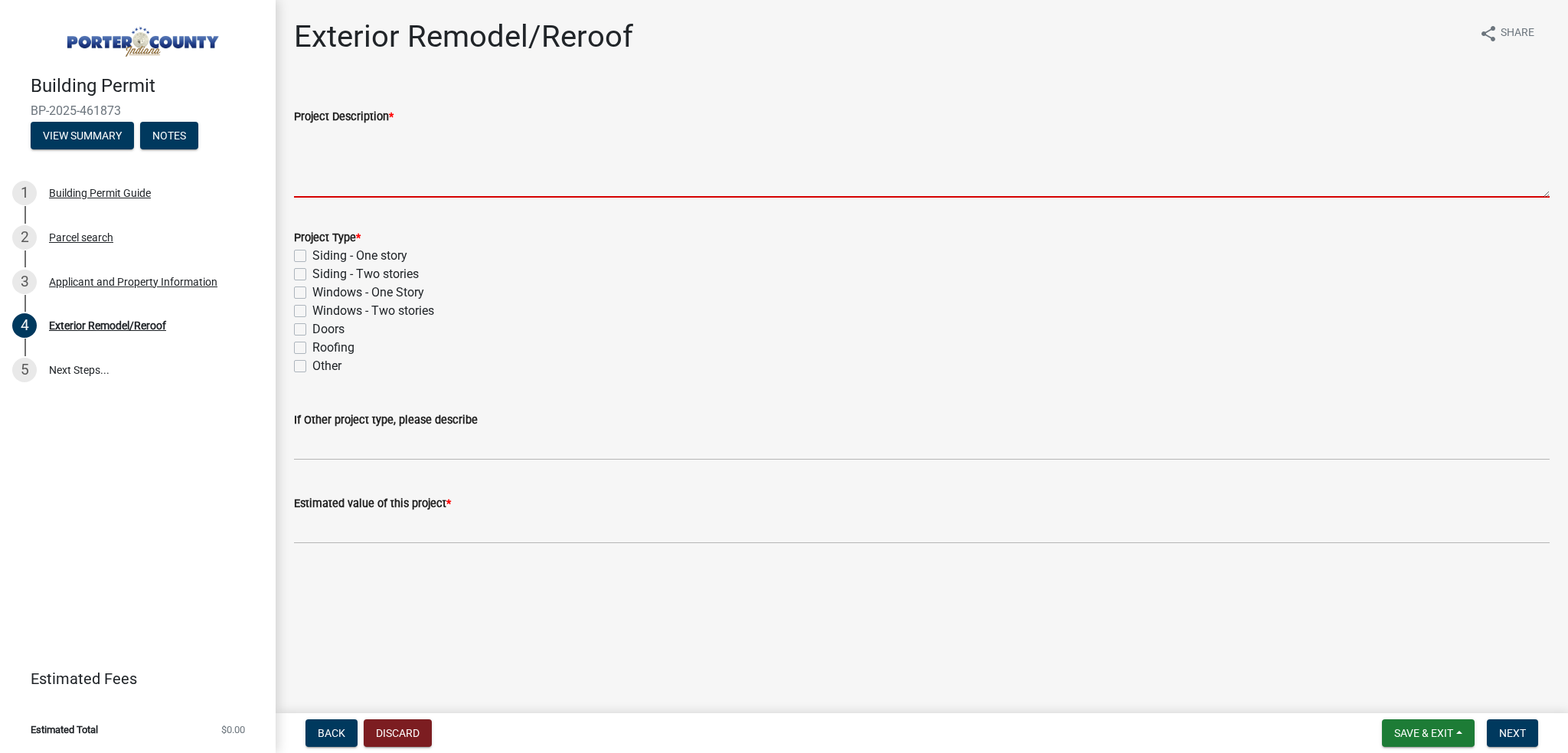
click at [370, 192] on textarea "Project Description *" at bounding box center [922, 162] width 1256 height 72
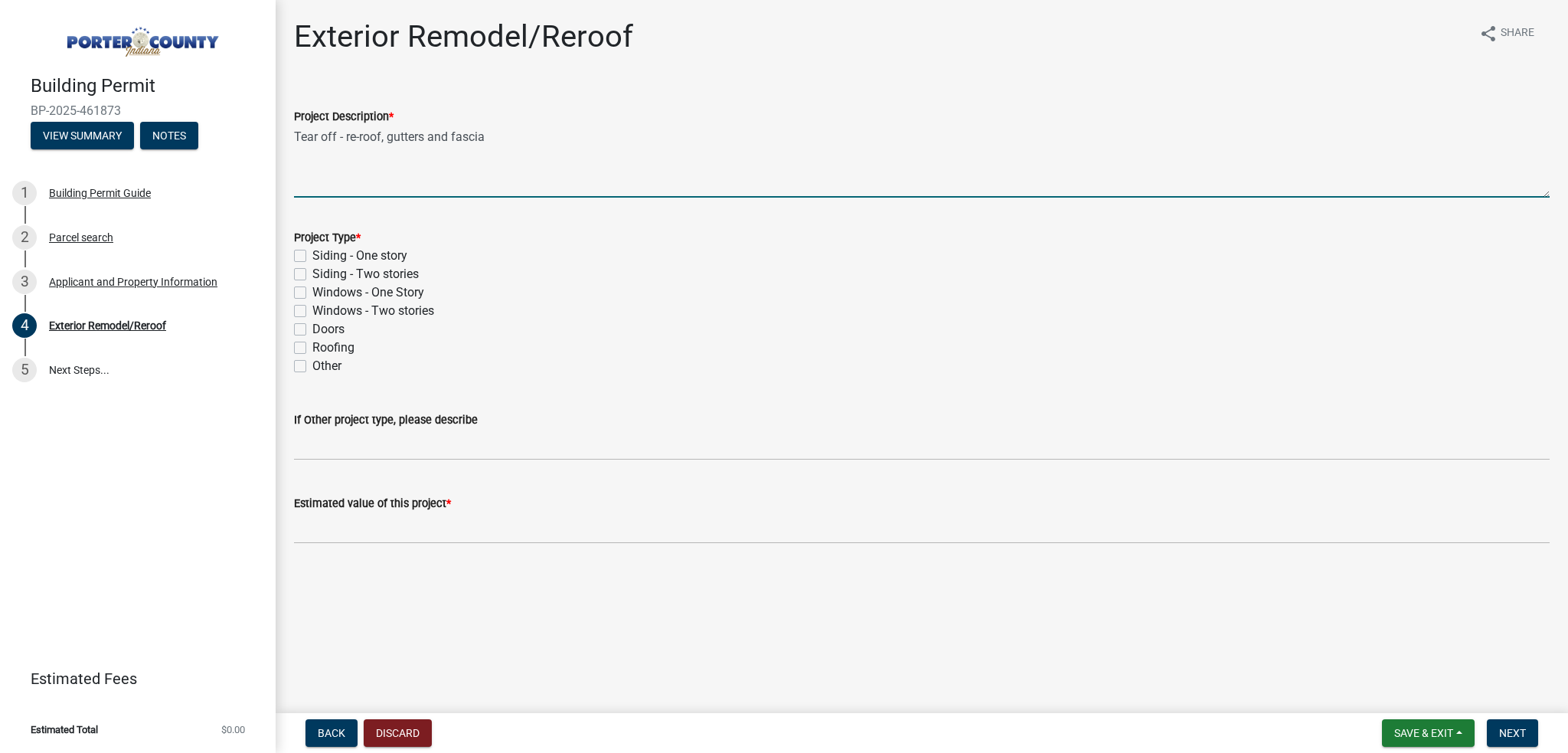
type textarea "Tear off - re-roof, gutters and fascia"
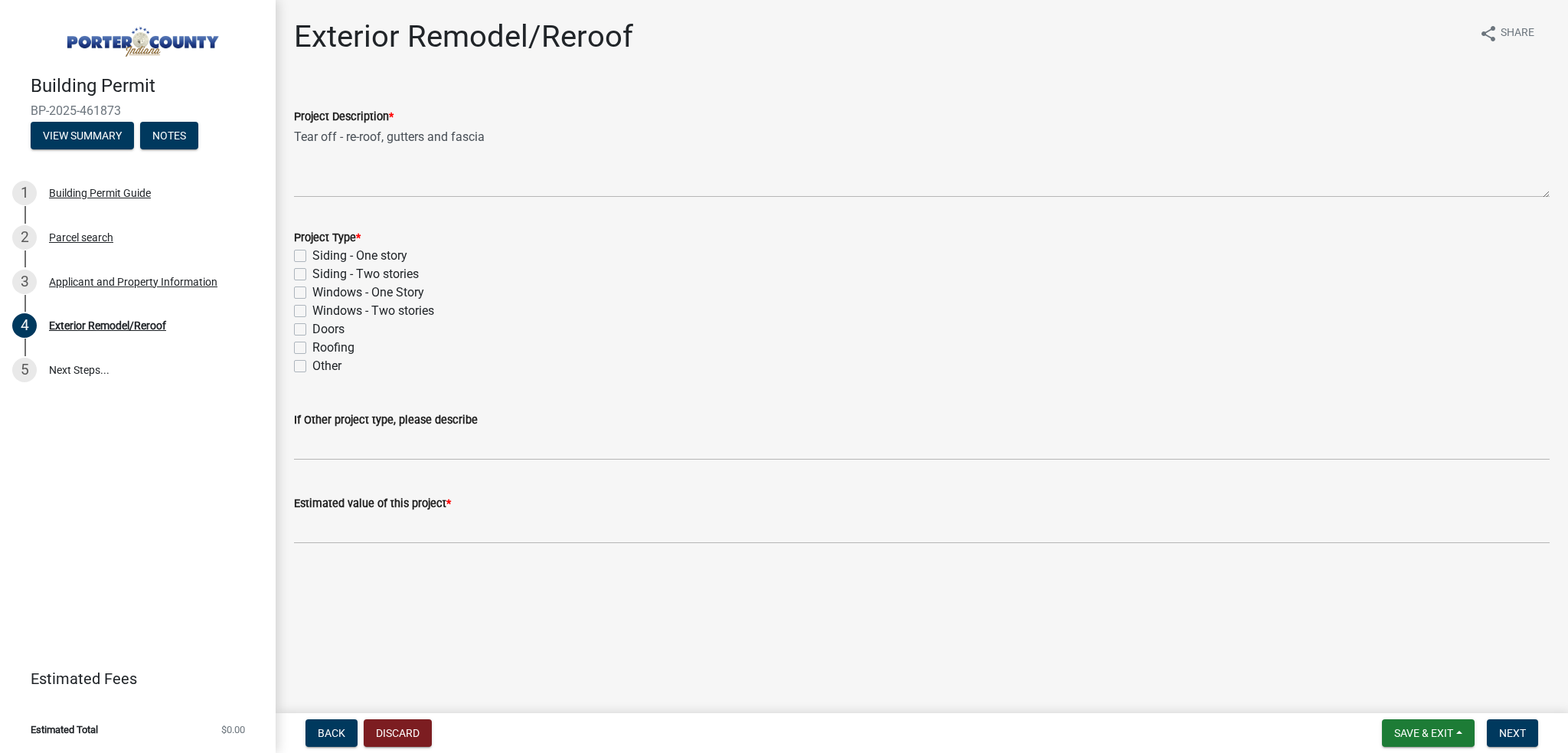
click at [312, 349] on label "Roofing" at bounding box center [333, 348] width 42 height 18
click at [312, 349] on input "Roofing" at bounding box center [317, 344] width 10 height 10
checkbox input "true"
checkbox input "false"
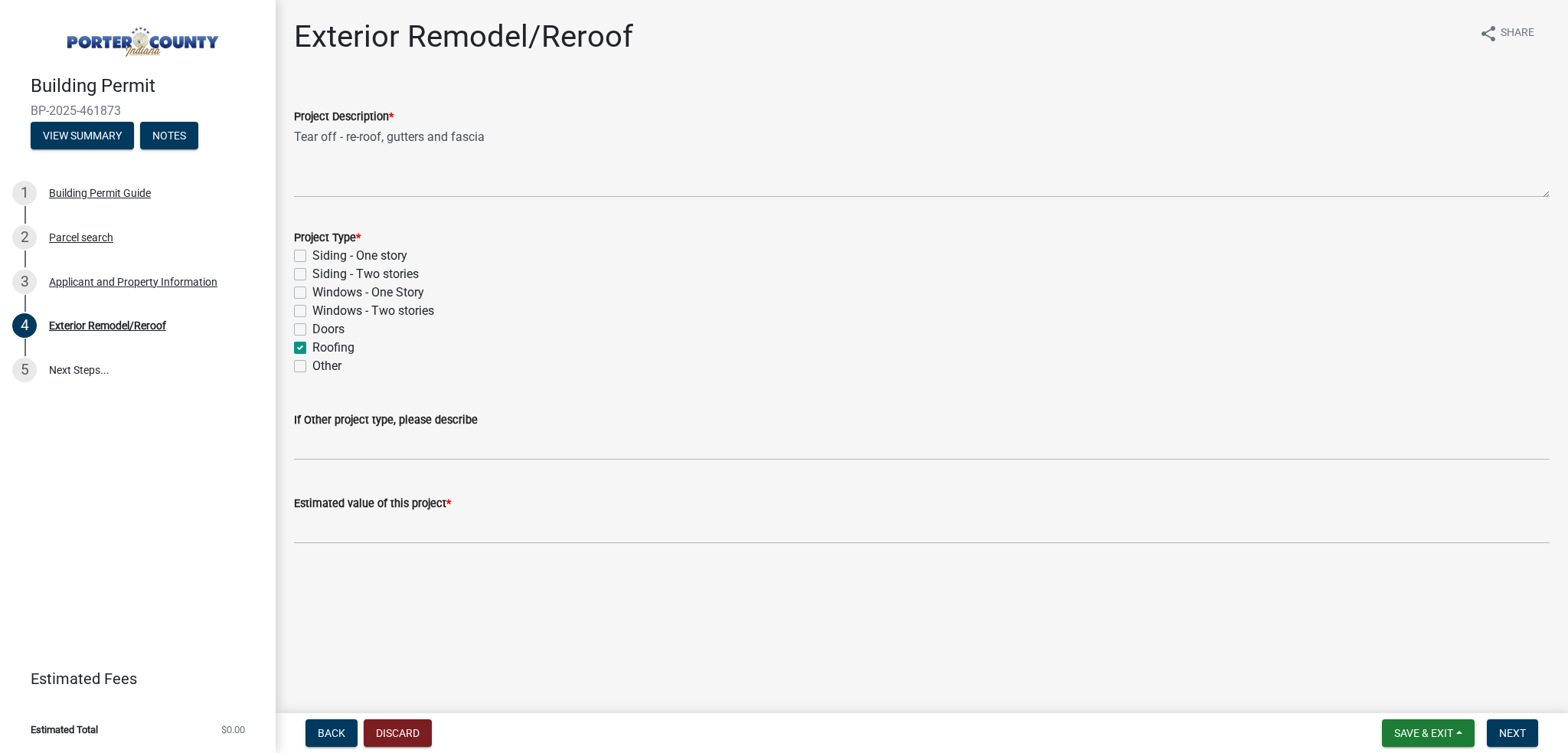
checkbox input "false"
checkbox input "true"
checkbox input "false"
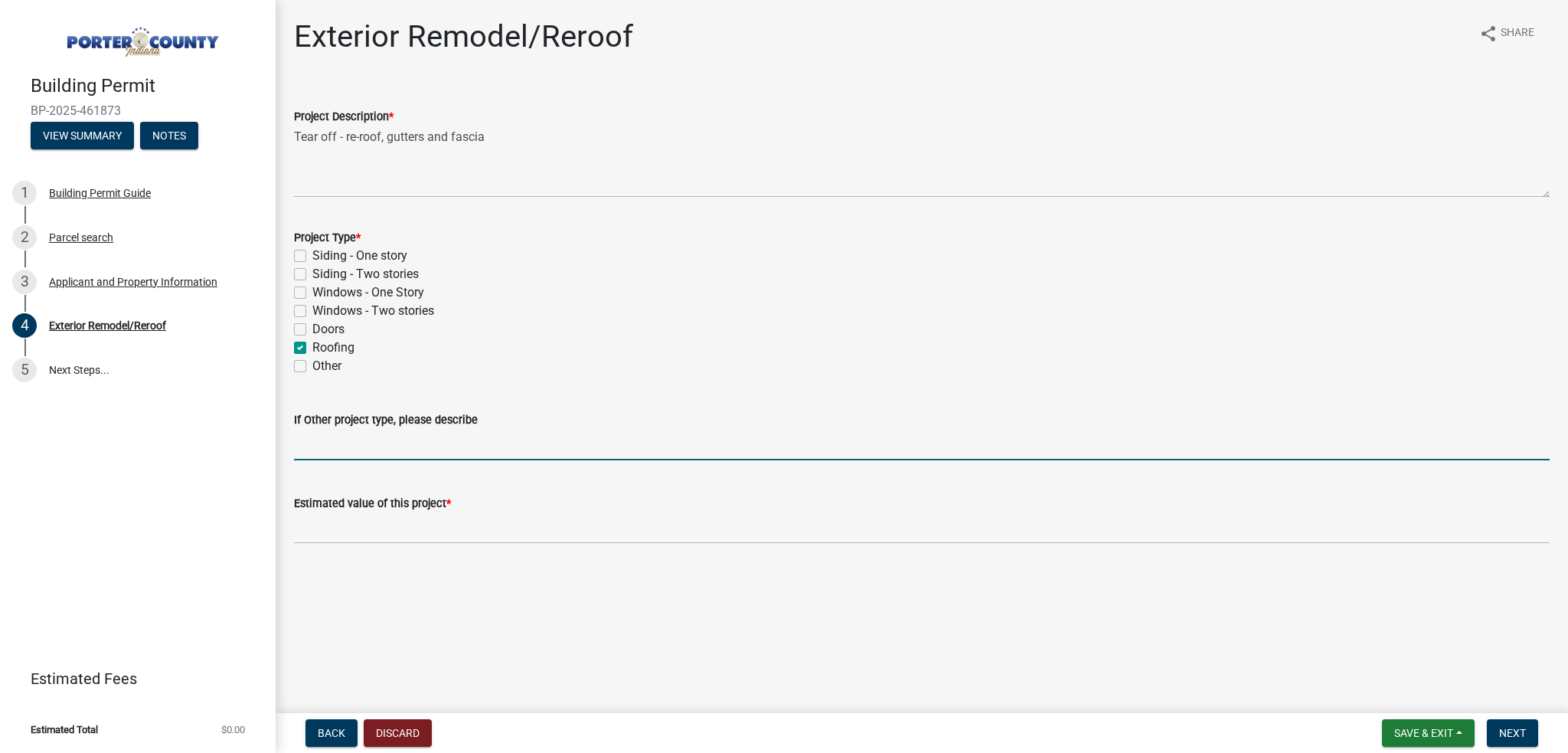
click at [331, 450] on input "If Other project type, please describe" at bounding box center [922, 445] width 1256 height 31
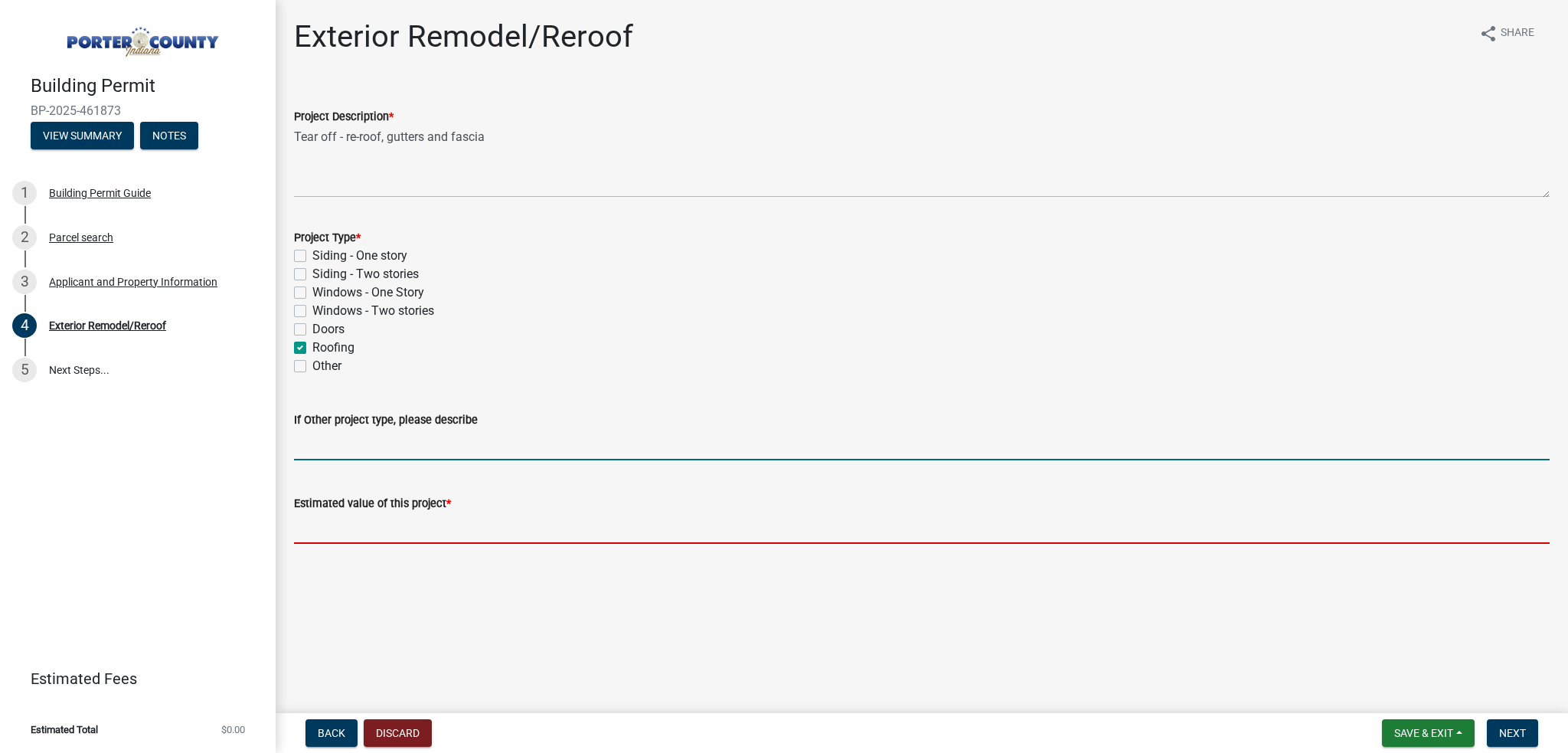
click at [354, 535] on input "text" at bounding box center [922, 528] width 1256 height 31
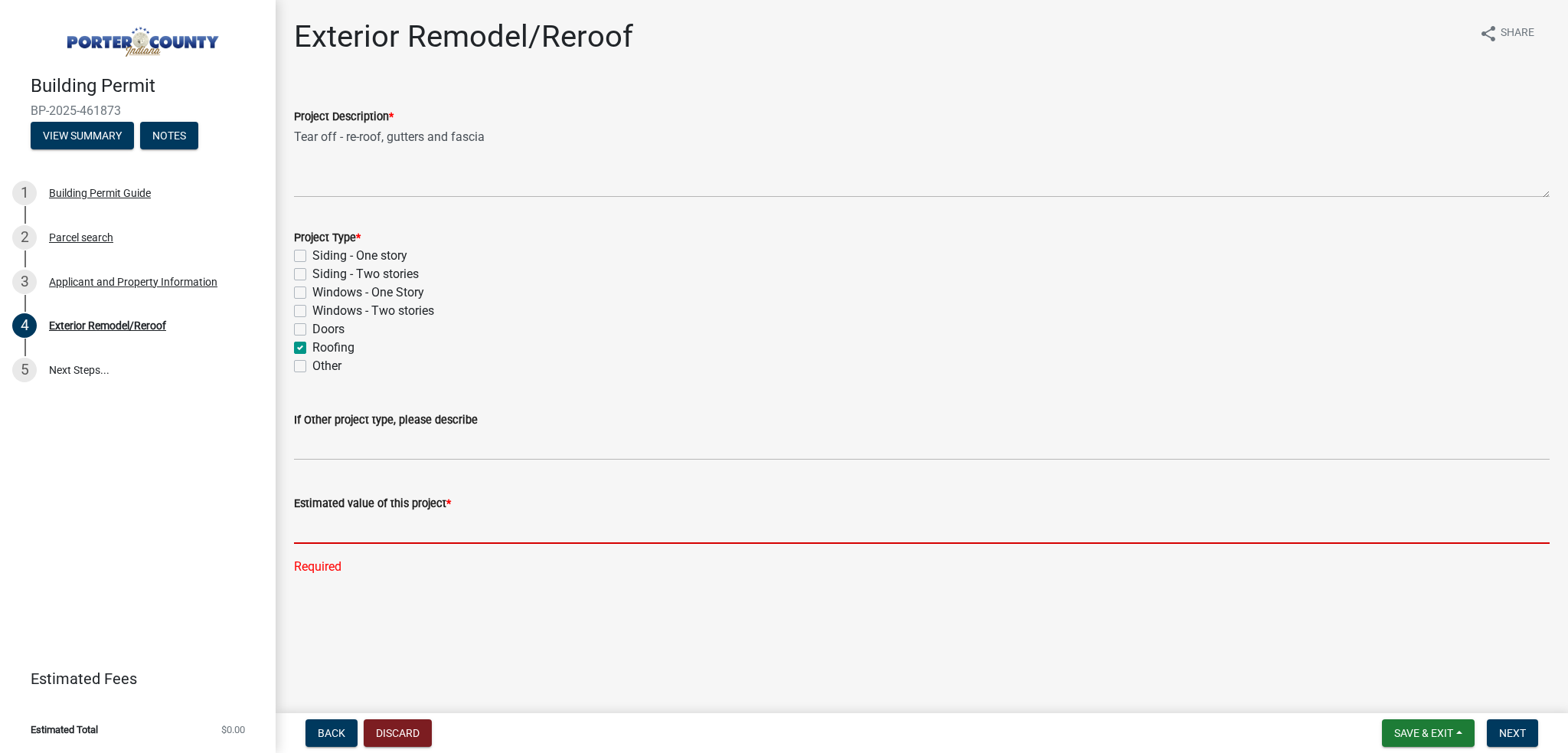
click at [348, 536] on input "text" at bounding box center [922, 528] width 1256 height 31
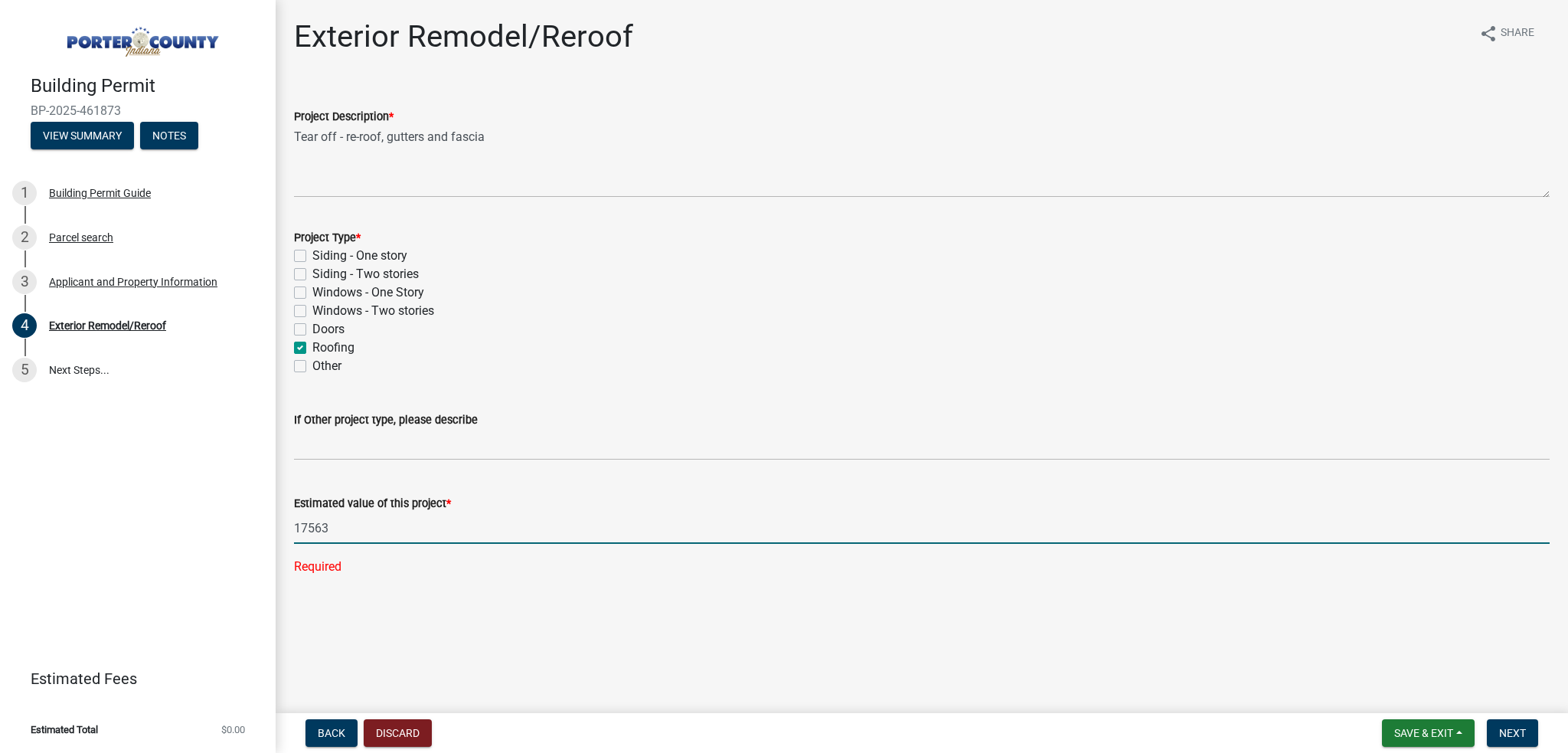
type input "17563"
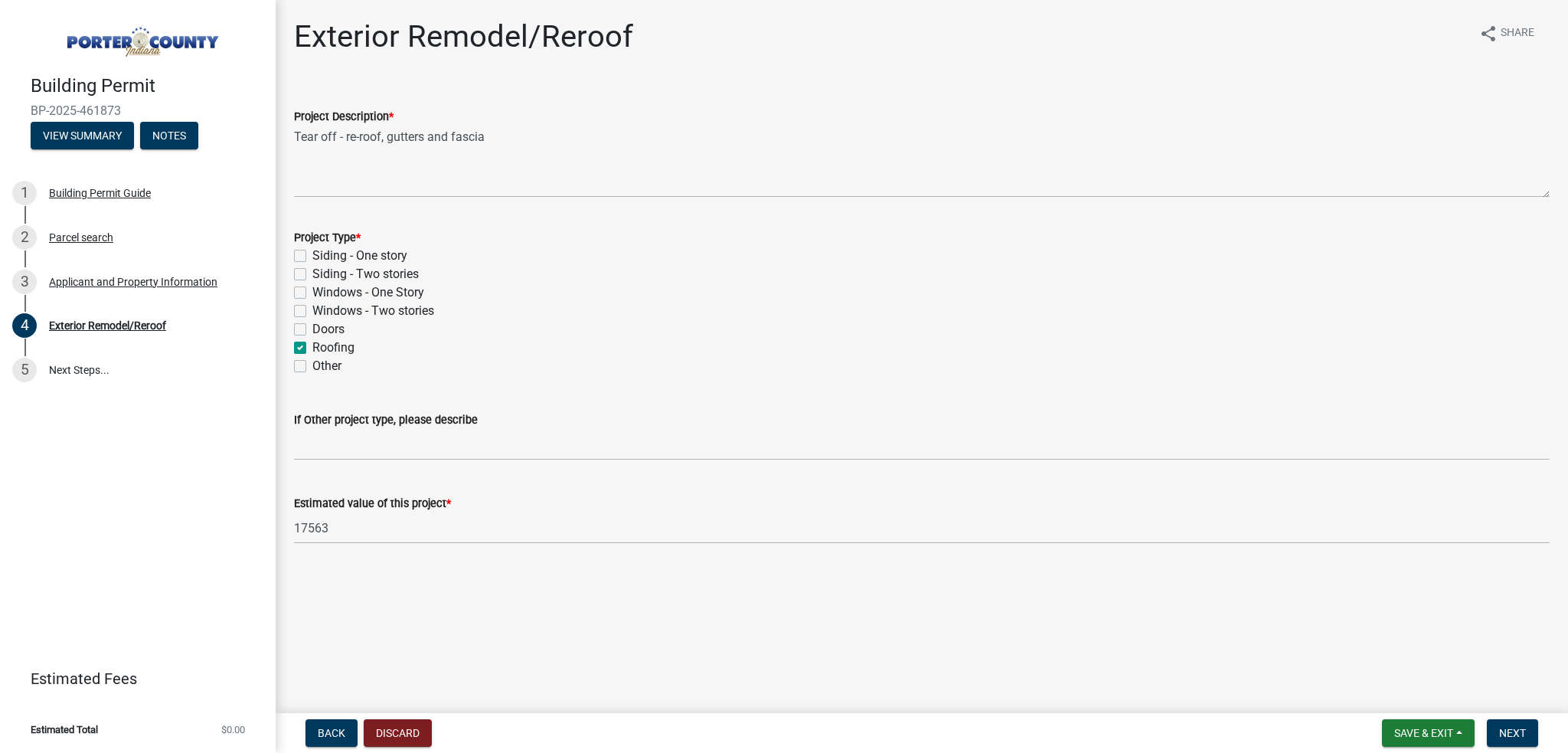
click at [444, 606] on main "Exterior Remodel/Reroof share Share Project Description * Tear off - re-roof, g…" at bounding box center [921, 353] width 1292 height 707
click at [1510, 728] on span "Next" at bounding box center [1512, 732] width 27 height 12
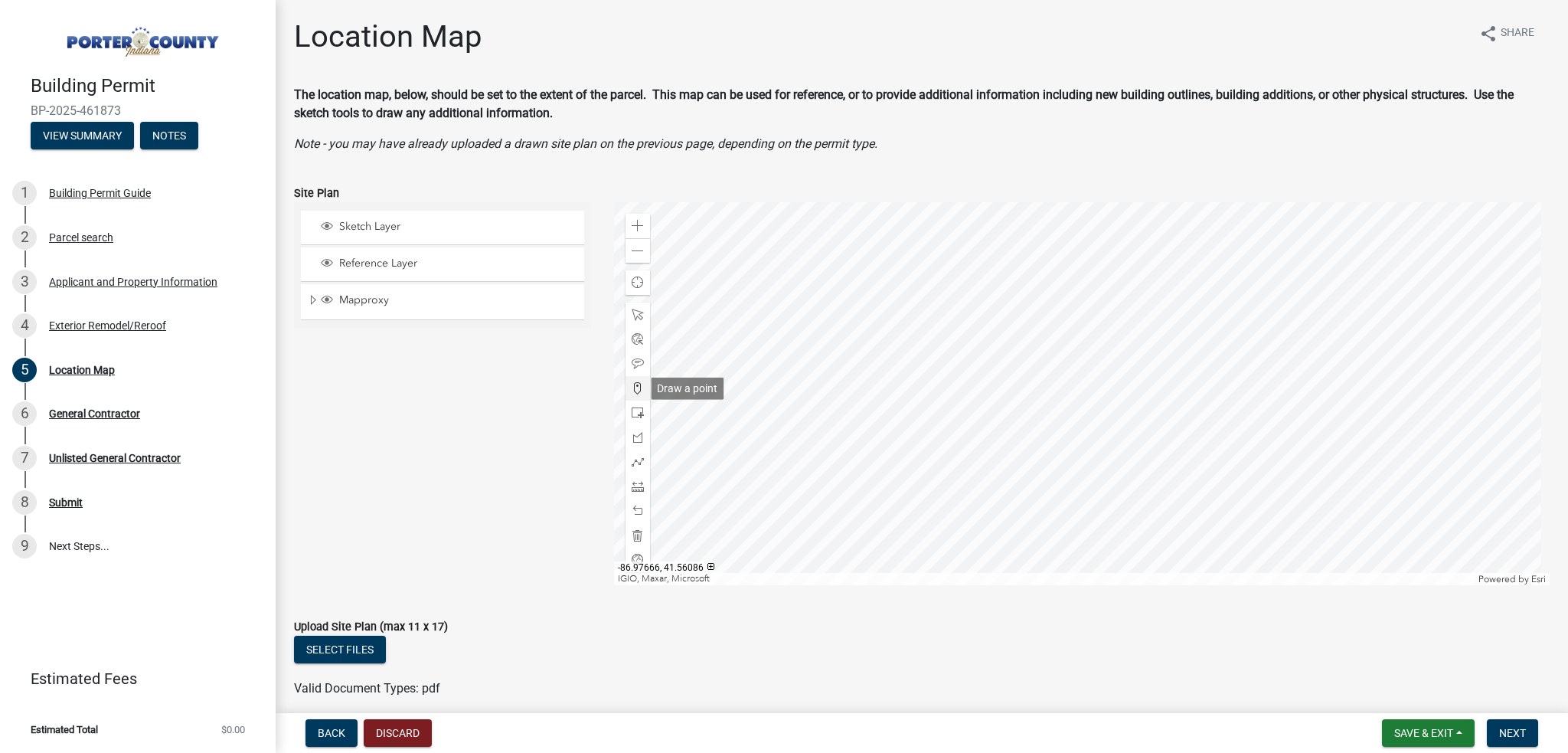
click at [634, 386] on span at bounding box center [638, 388] width 12 height 12
click at [1127, 382] on div at bounding box center [1081, 394] width 936 height 383
click at [1501, 734] on span "Next" at bounding box center [1512, 732] width 27 height 12
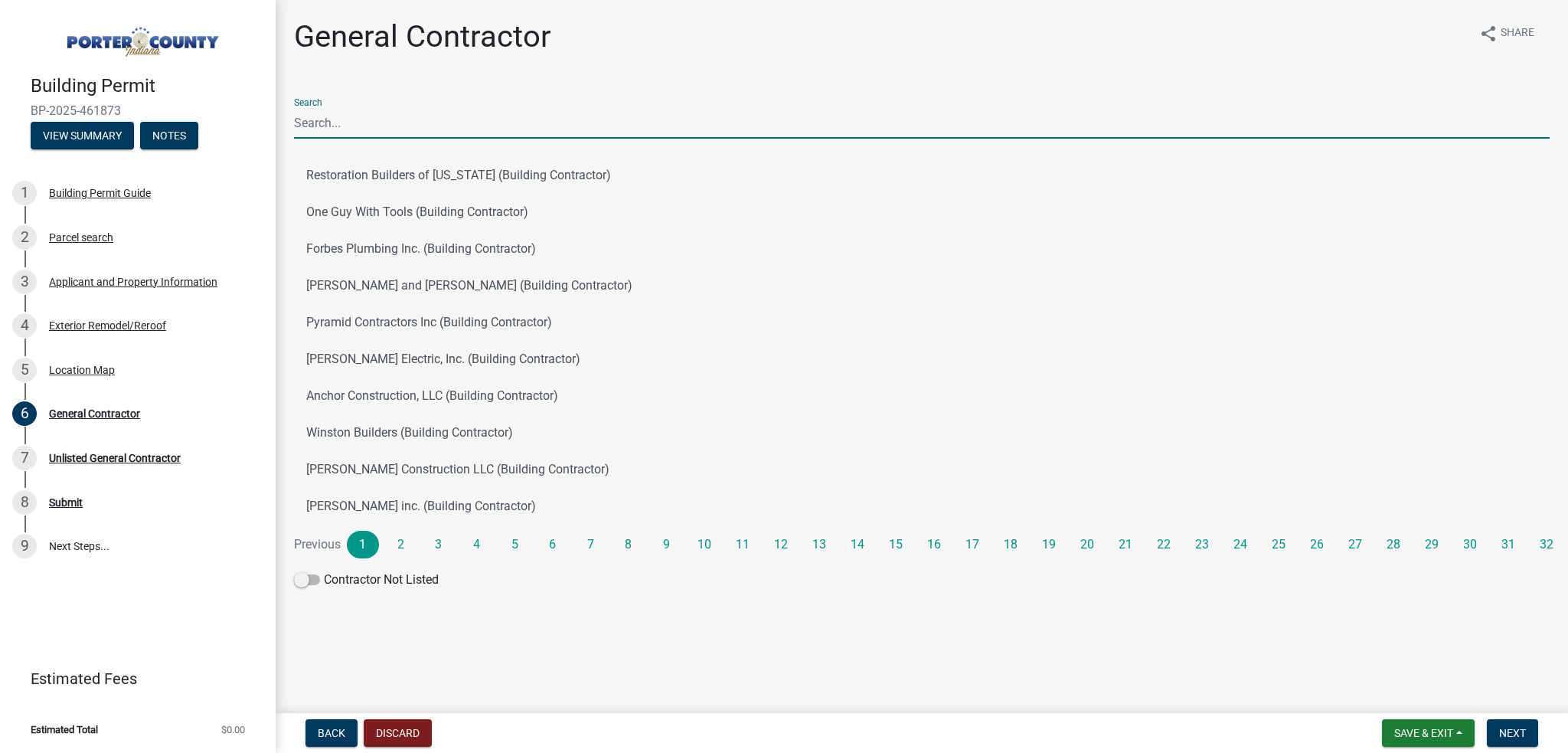
click at [319, 122] on input "Search" at bounding box center [922, 122] width 1256 height 31
type input "artisan"
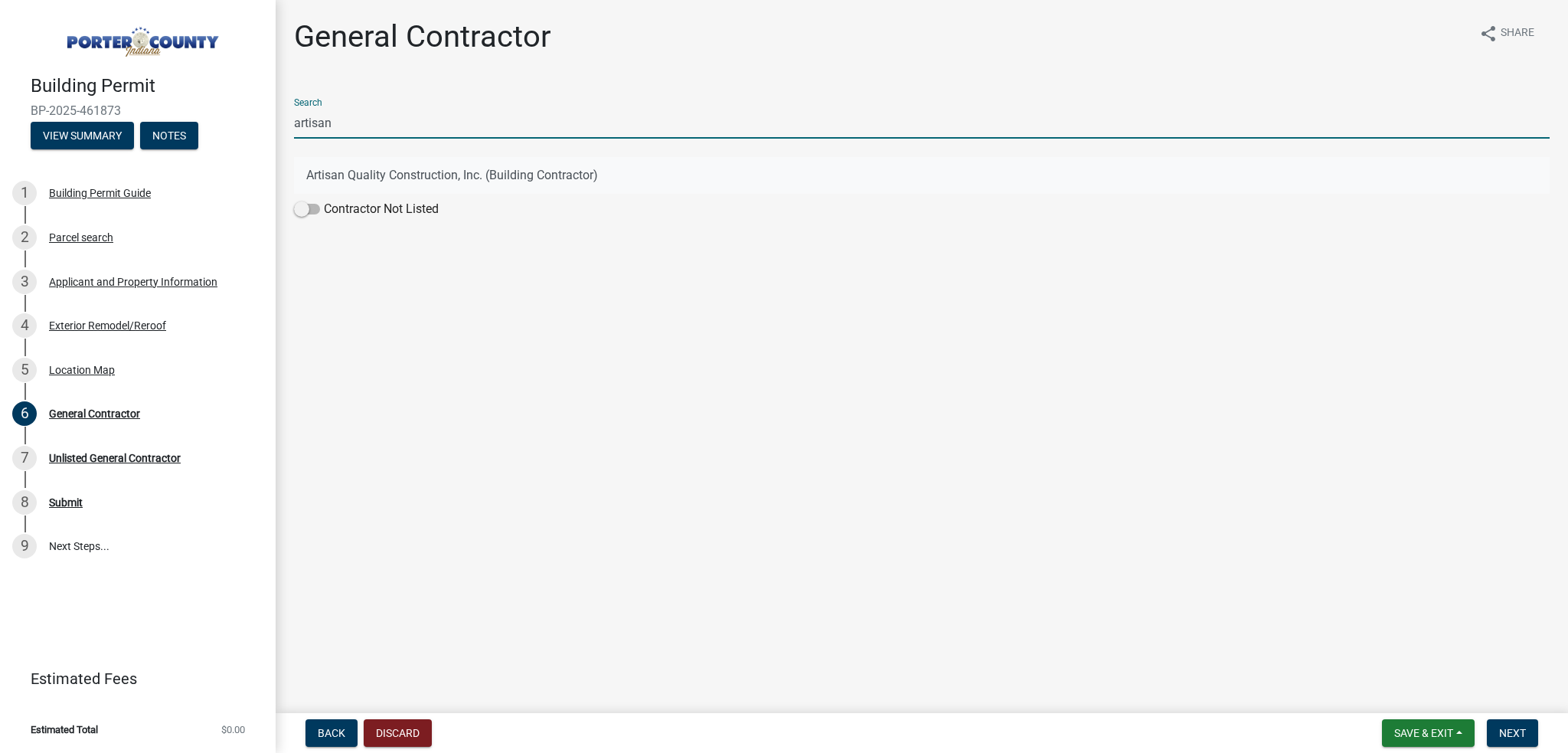
click at [393, 175] on button "Artisan Quality Construction, Inc. (Building Contractor)" at bounding box center [922, 175] width 1256 height 37
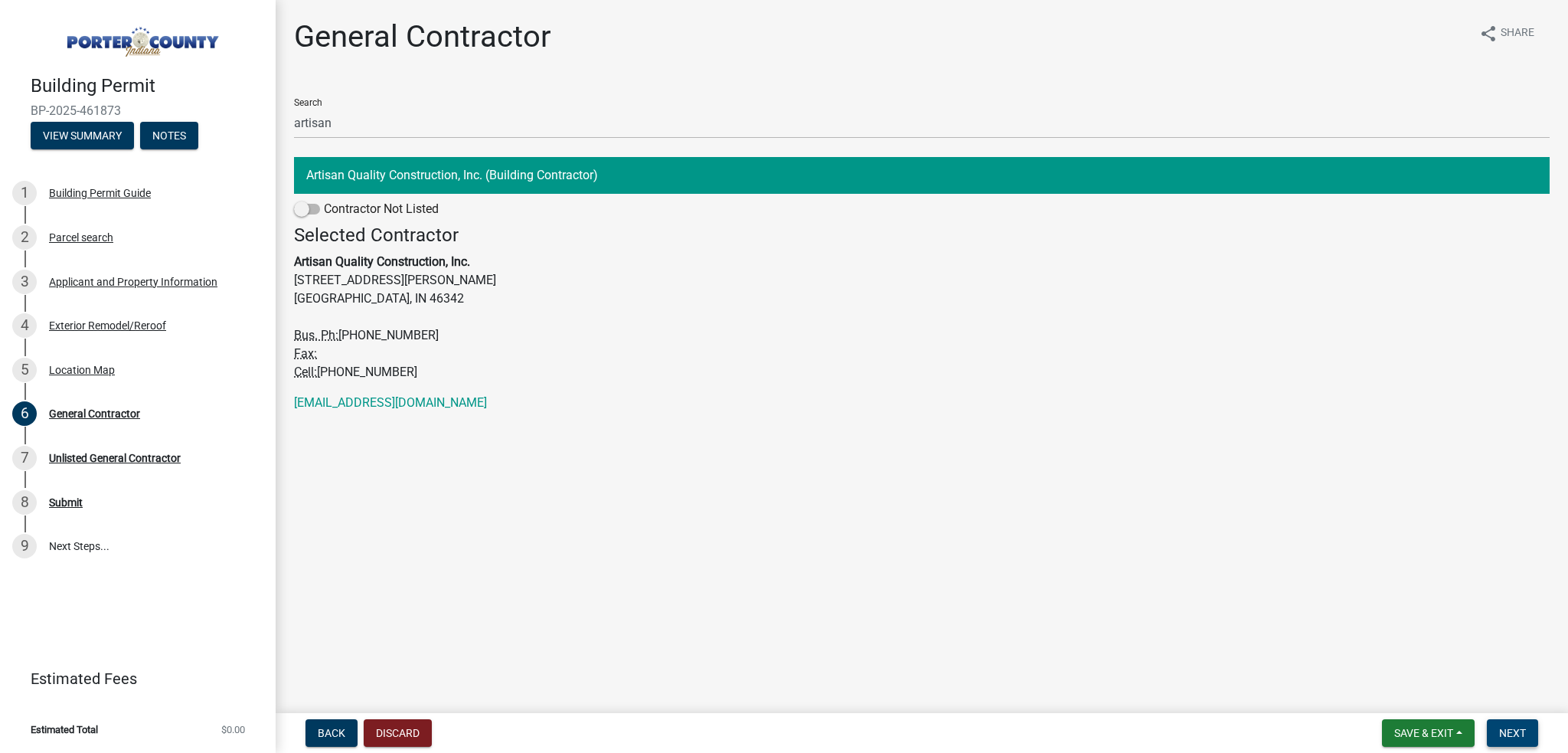
click at [1518, 737] on span "Next" at bounding box center [1512, 732] width 27 height 12
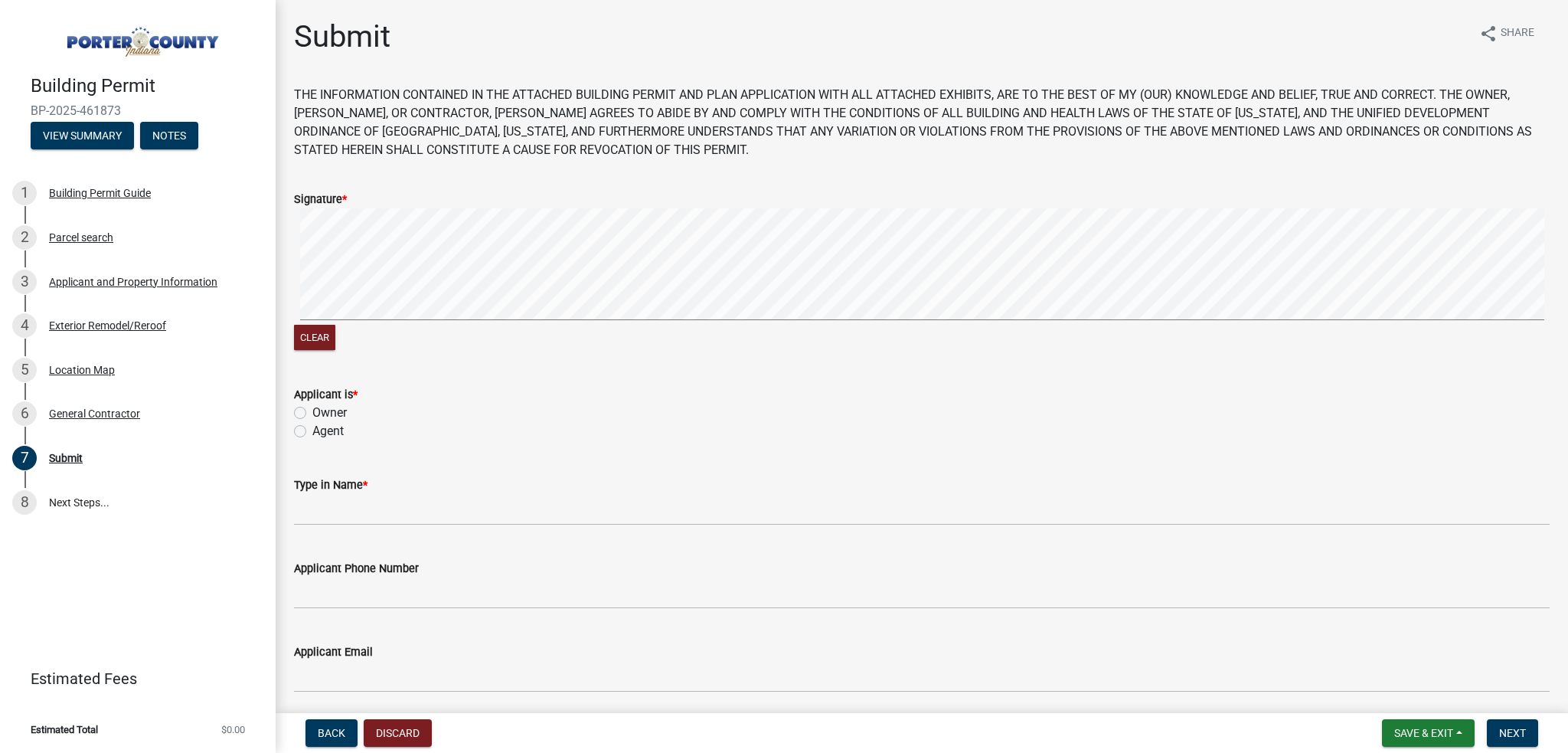
click at [321, 431] on label "Agent" at bounding box center [328, 431] width 31 height 18
click at [321, 431] on input "Agent" at bounding box center [317, 427] width 10 height 10
radio input "true"
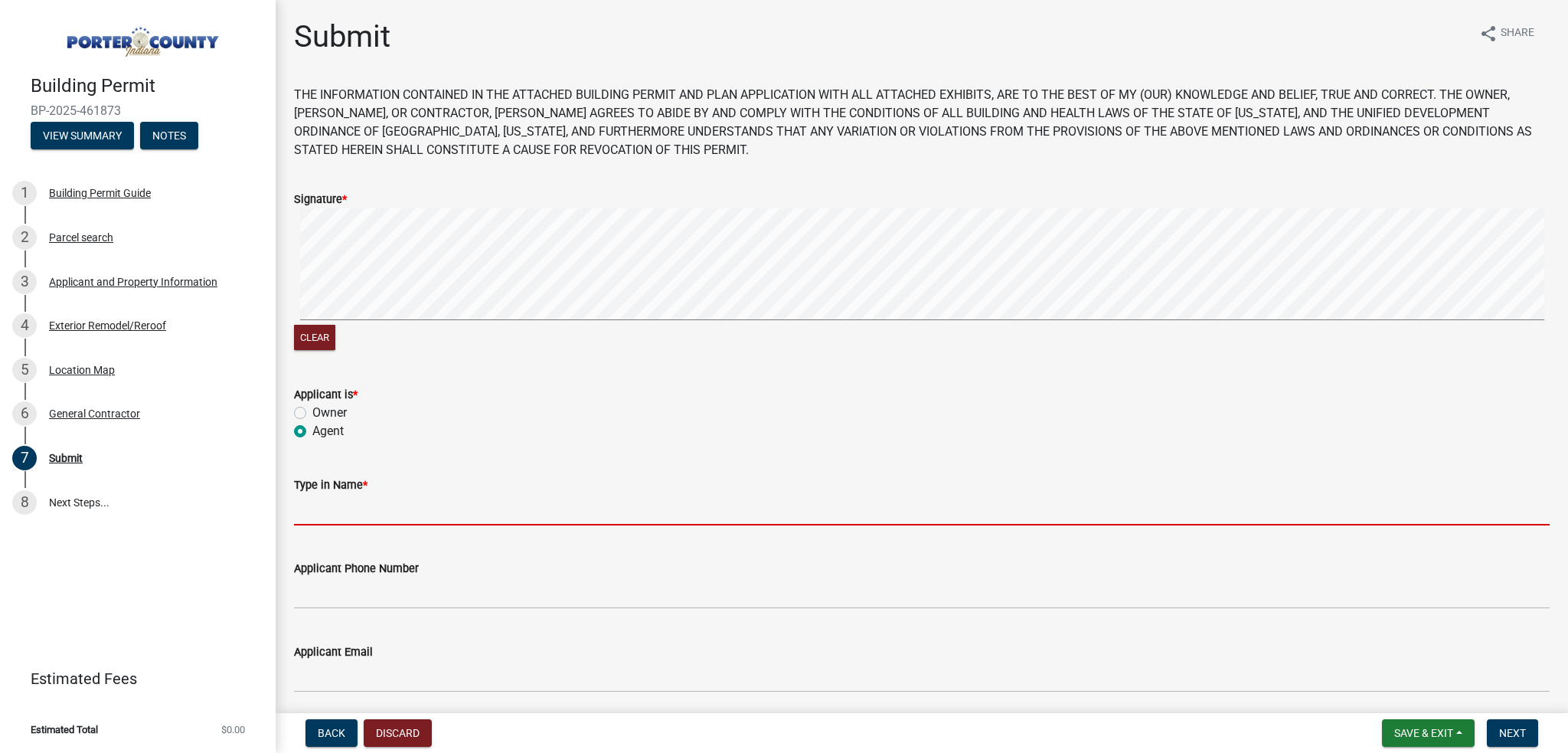
click at [355, 513] on input "Type in Name *" at bounding box center [922, 510] width 1256 height 31
type input "[PERSON_NAME]"
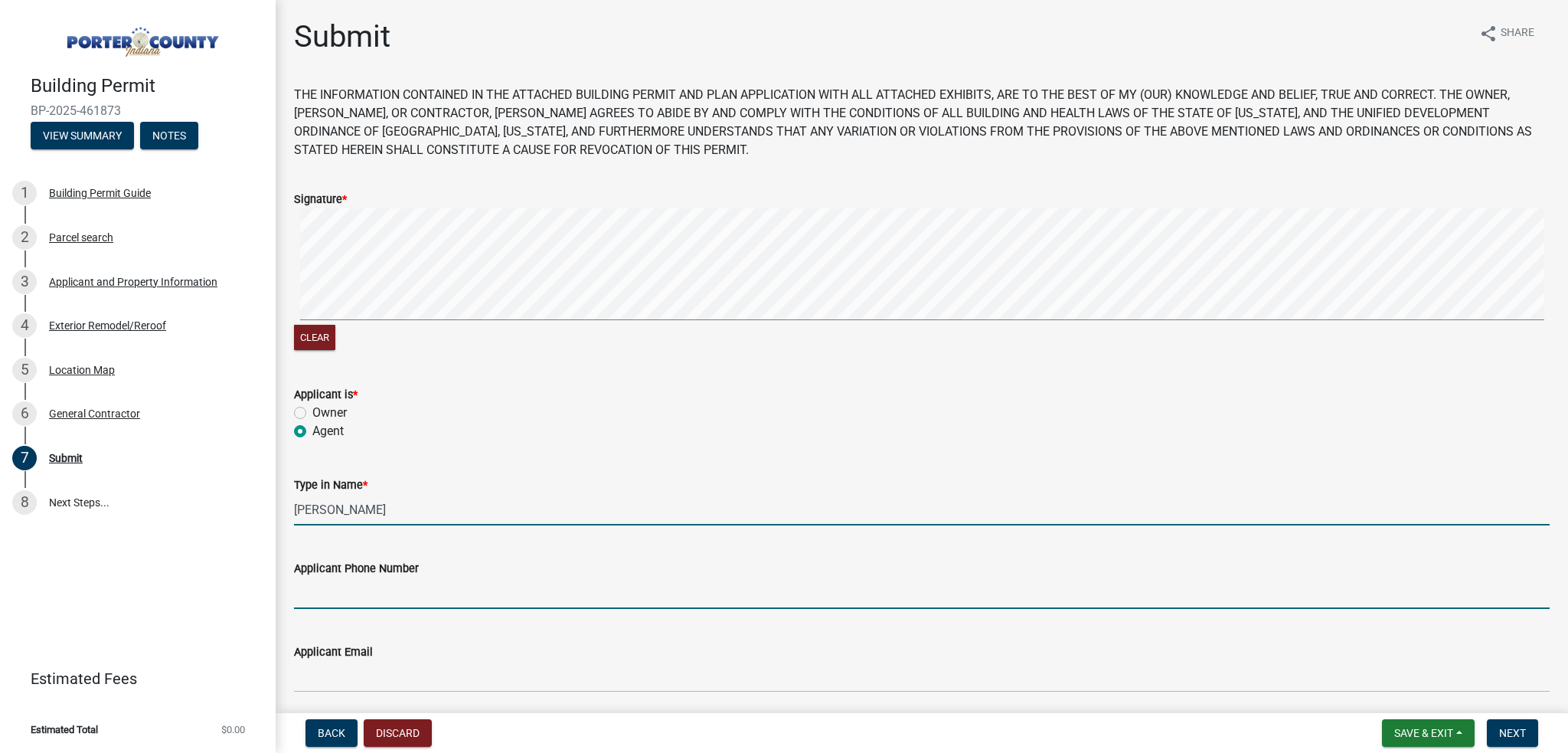
click at [371, 584] on input "Applicant Phone Number" at bounding box center [922, 593] width 1256 height 31
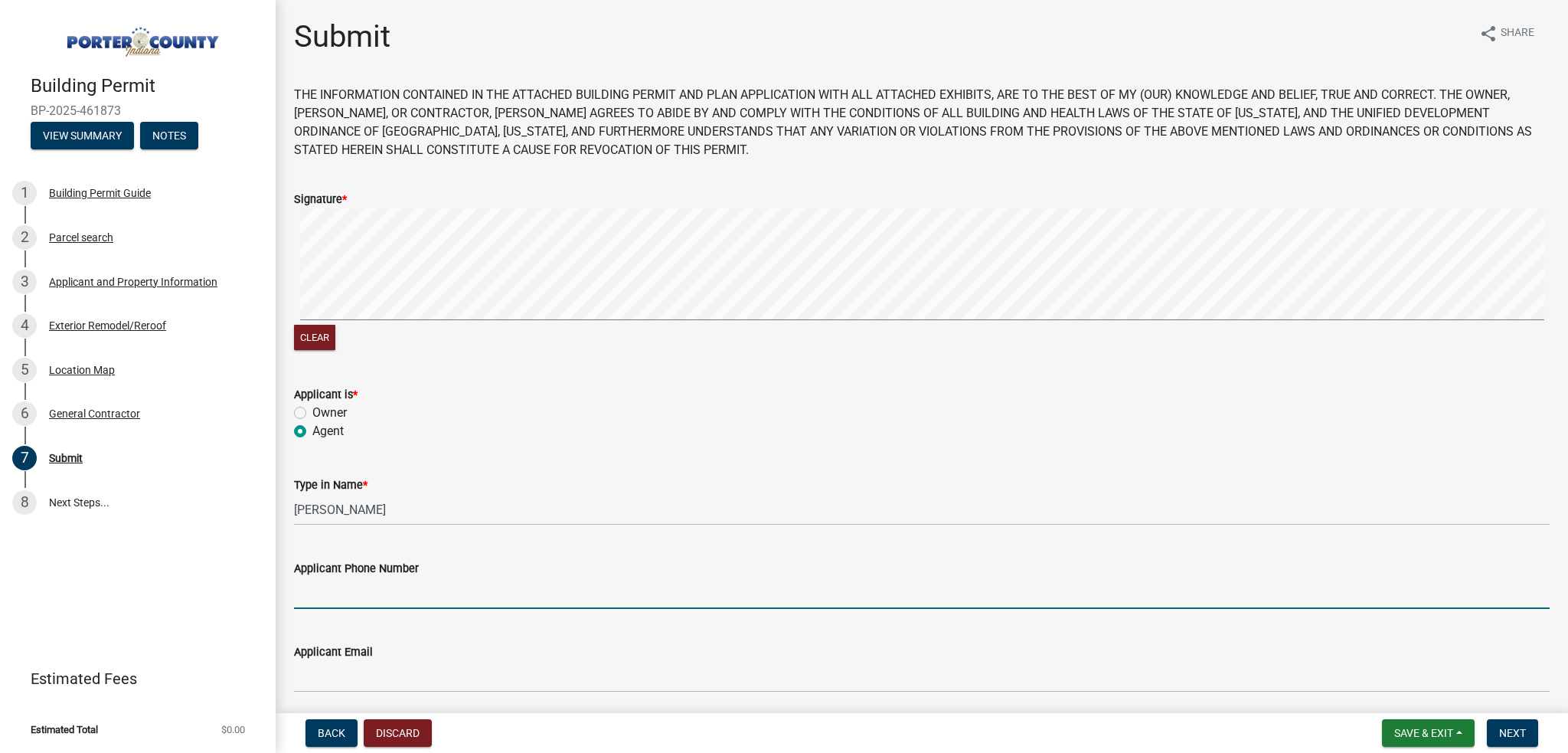
type input "[PHONE_NUMBER]"
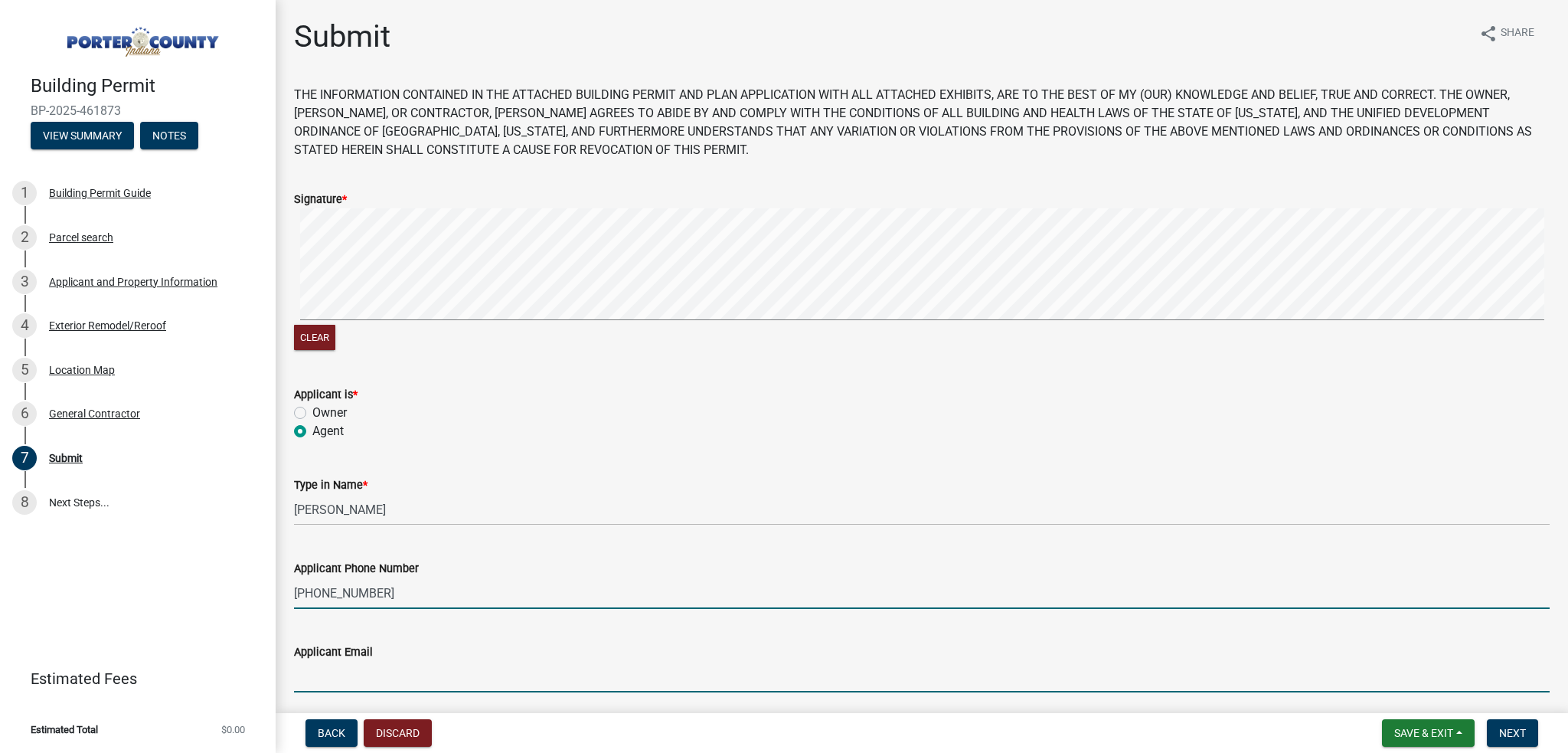
click at [348, 670] on input "Applicant Email" at bounding box center [922, 677] width 1256 height 31
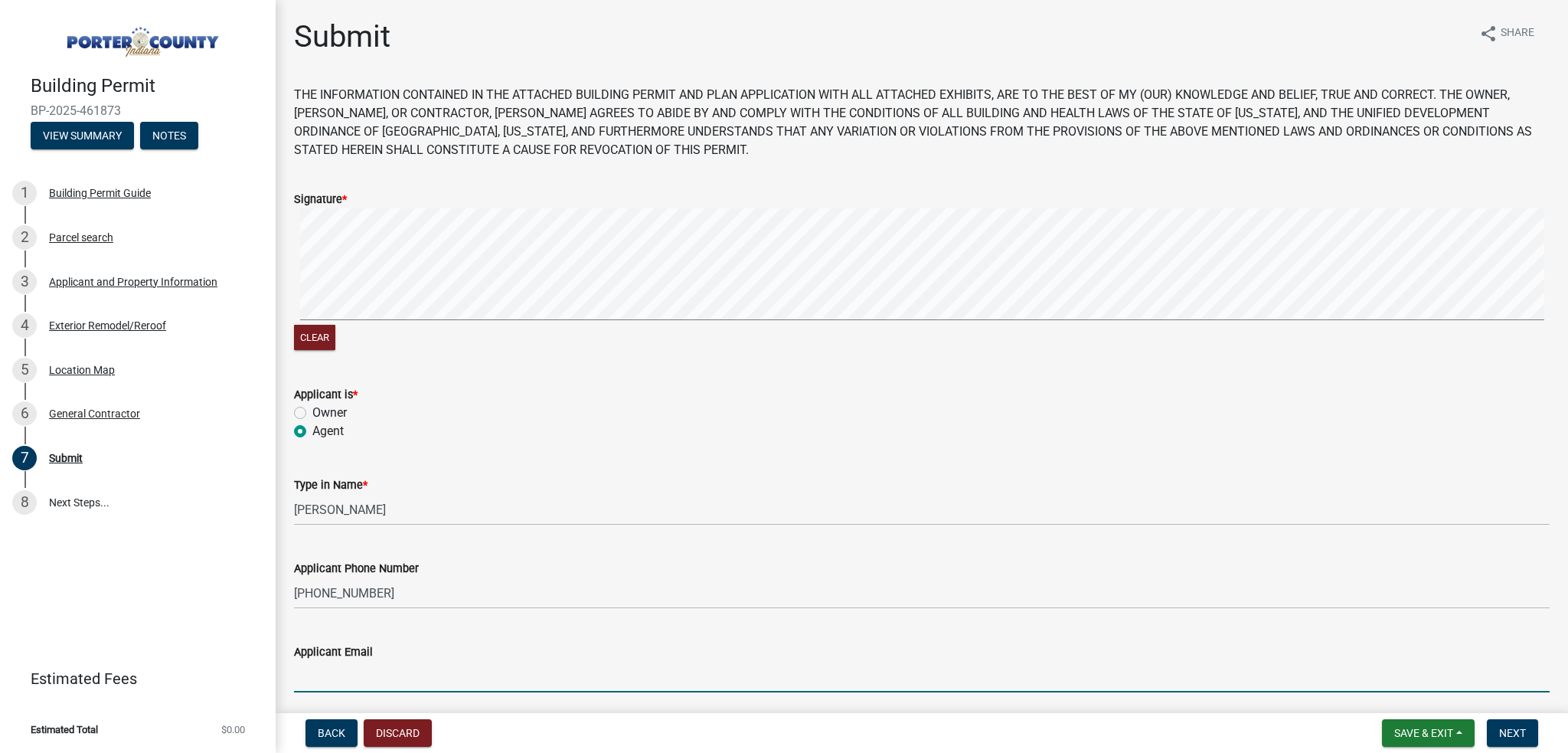
type input "[EMAIL_ADDRESS][DOMAIN_NAME]"
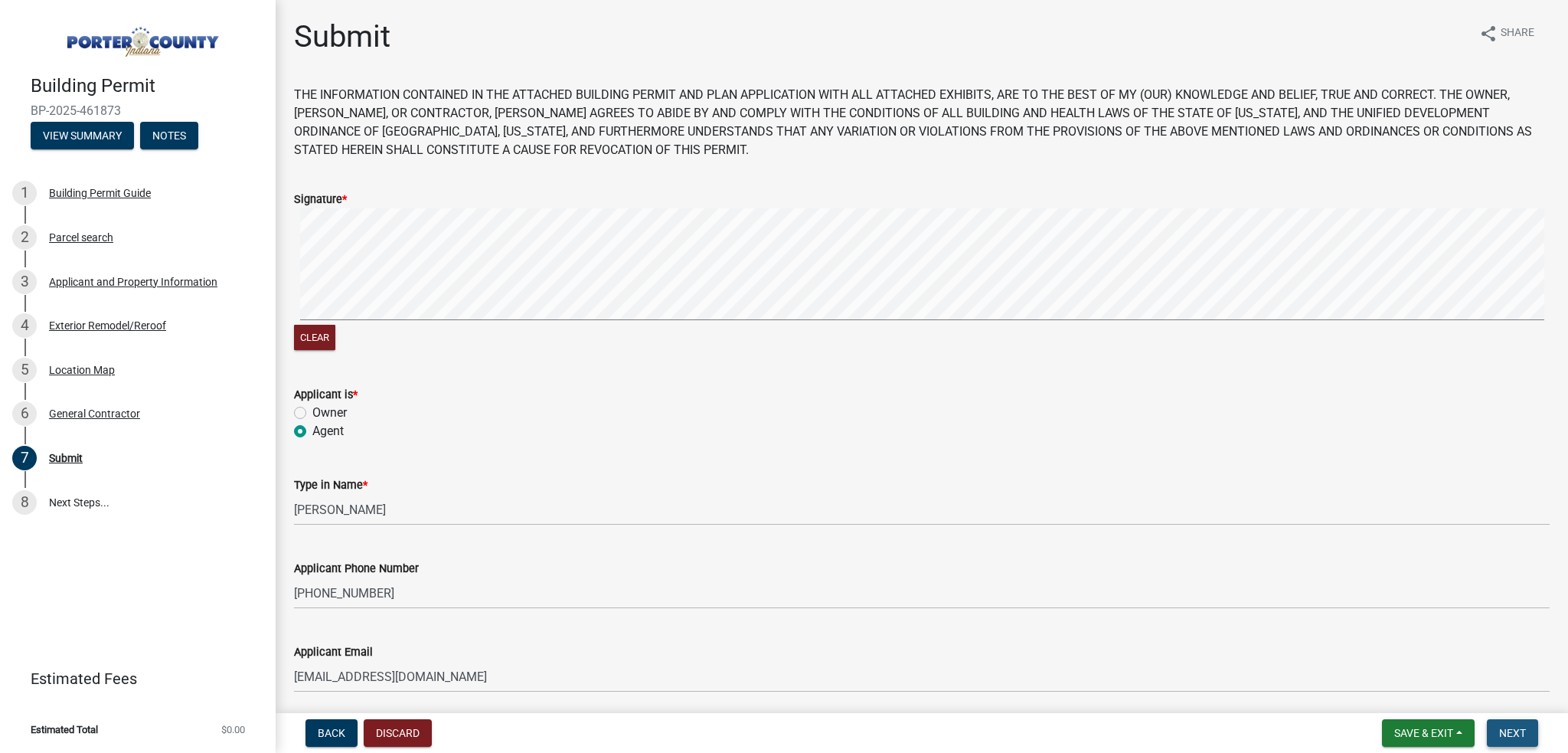
click at [1509, 733] on span "Next" at bounding box center [1512, 732] width 27 height 12
